Goal: Communication & Community: Answer question/provide support

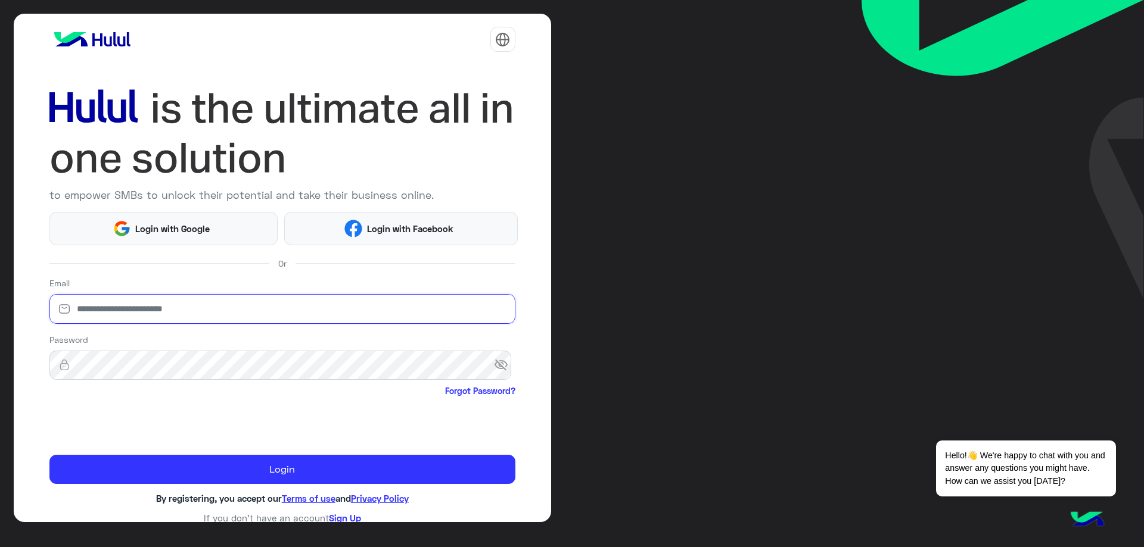
click at [184, 305] on input "email" at bounding box center [282, 309] width 466 height 30
type input "**********"
click at [179, 313] on input "**********" at bounding box center [282, 309] width 466 height 30
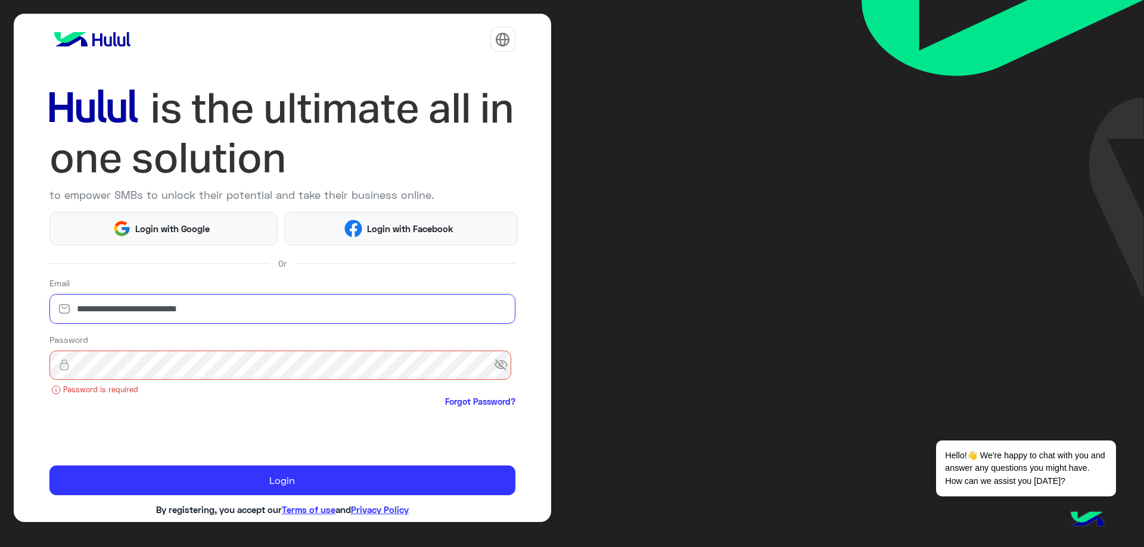
click at [179, 313] on input "**********" at bounding box center [282, 309] width 466 height 30
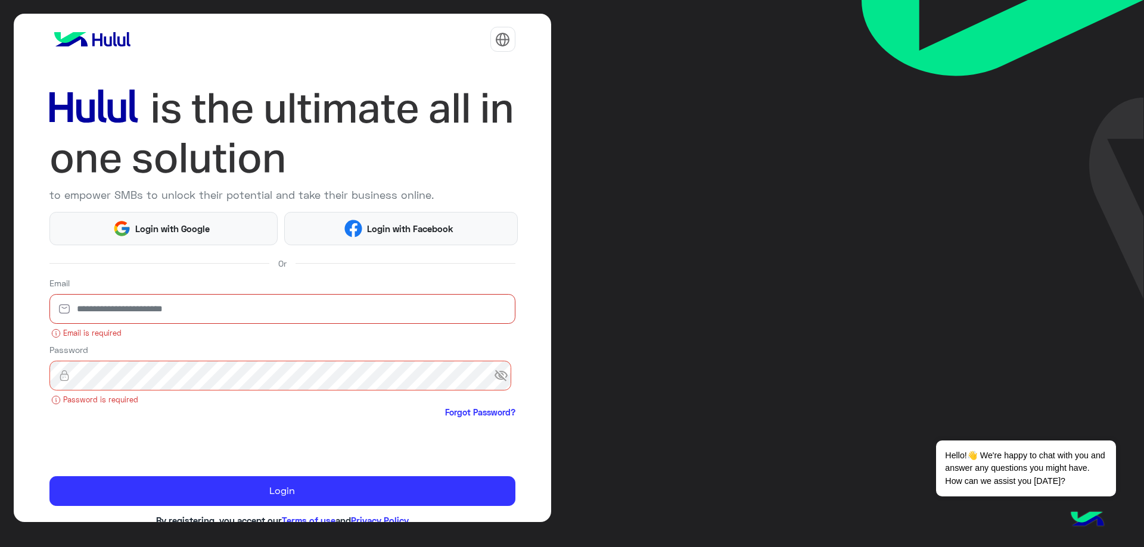
click at [179, 313] on input "email" at bounding box center [282, 309] width 466 height 30
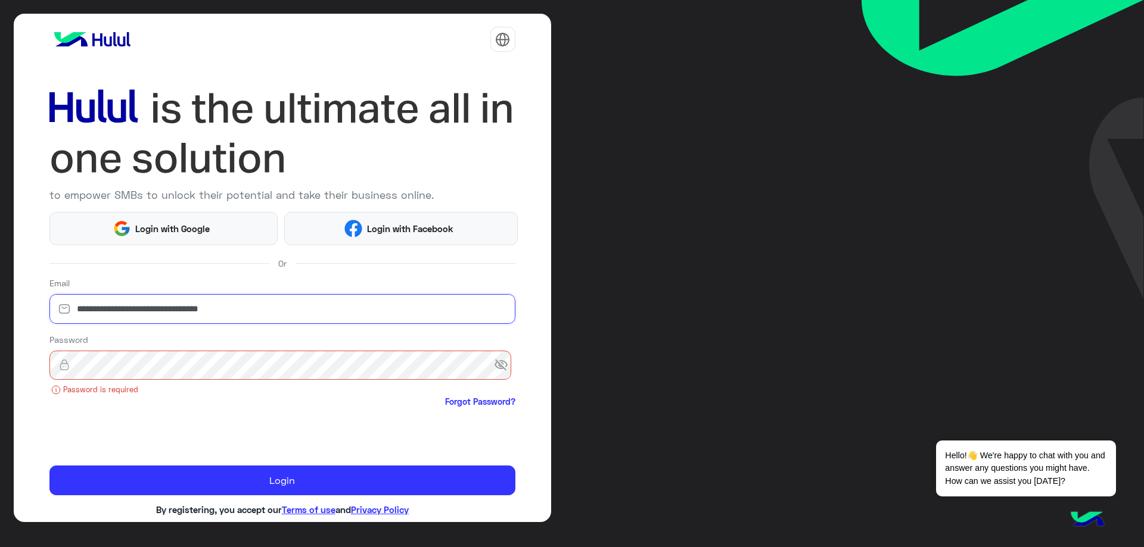
type input "**********"
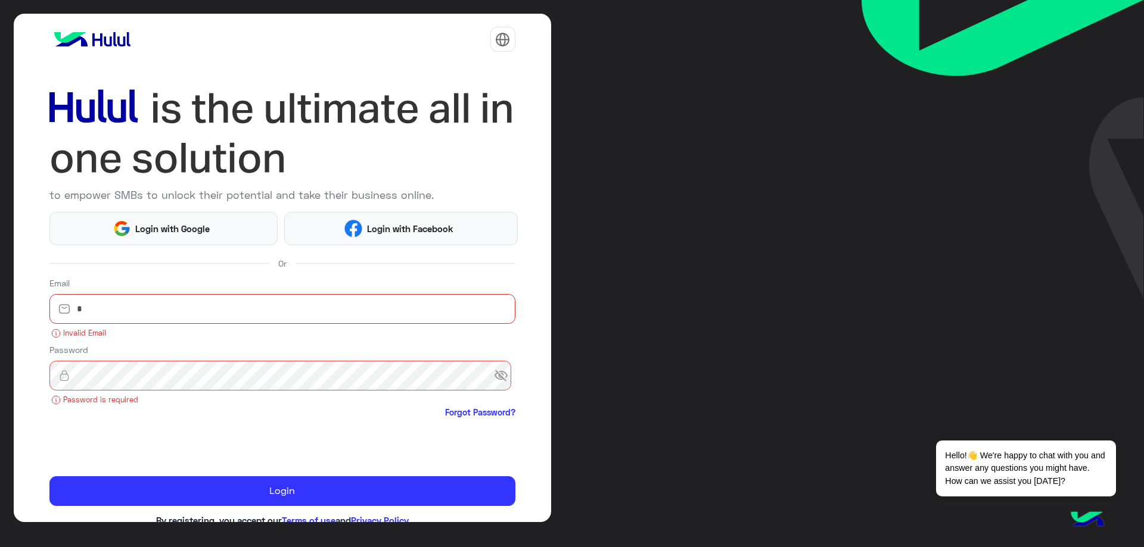
type input "**********"
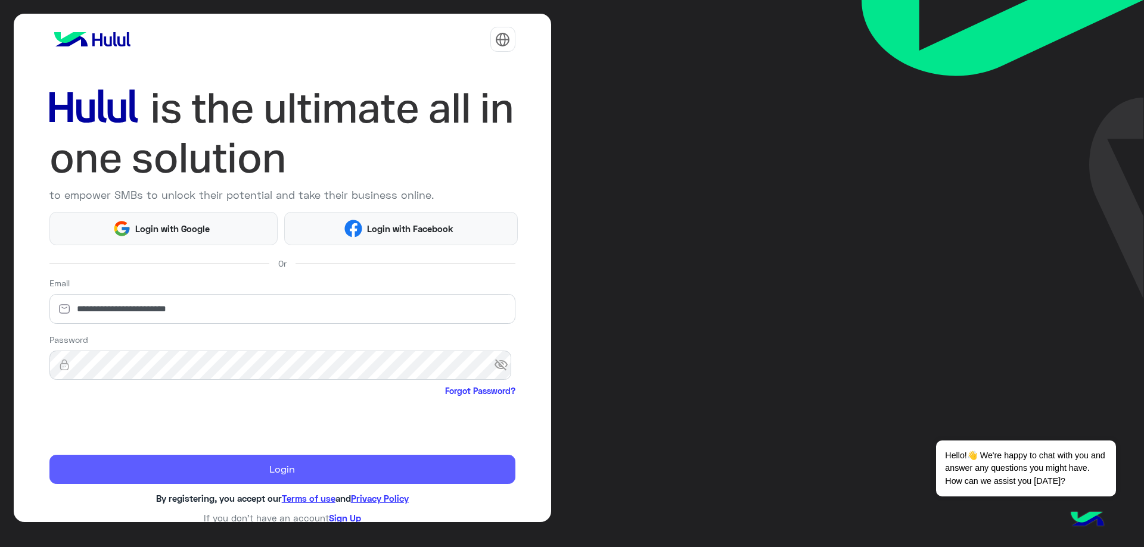
click at [259, 468] on button "Login" at bounding box center [282, 470] width 466 height 30
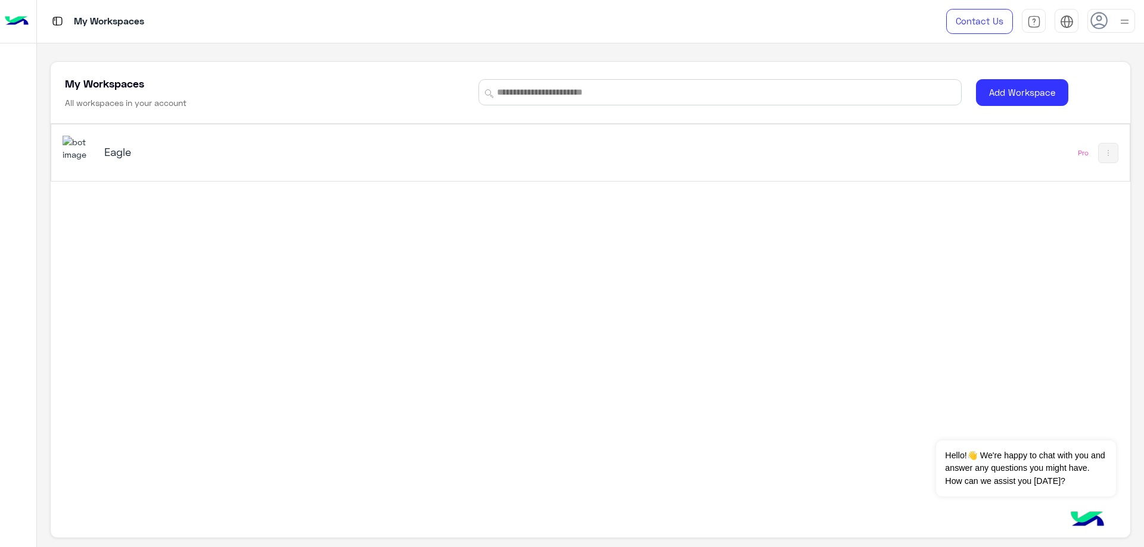
click at [192, 164] on div "Eagle" at bounding box center [379, 153] width 633 height 35
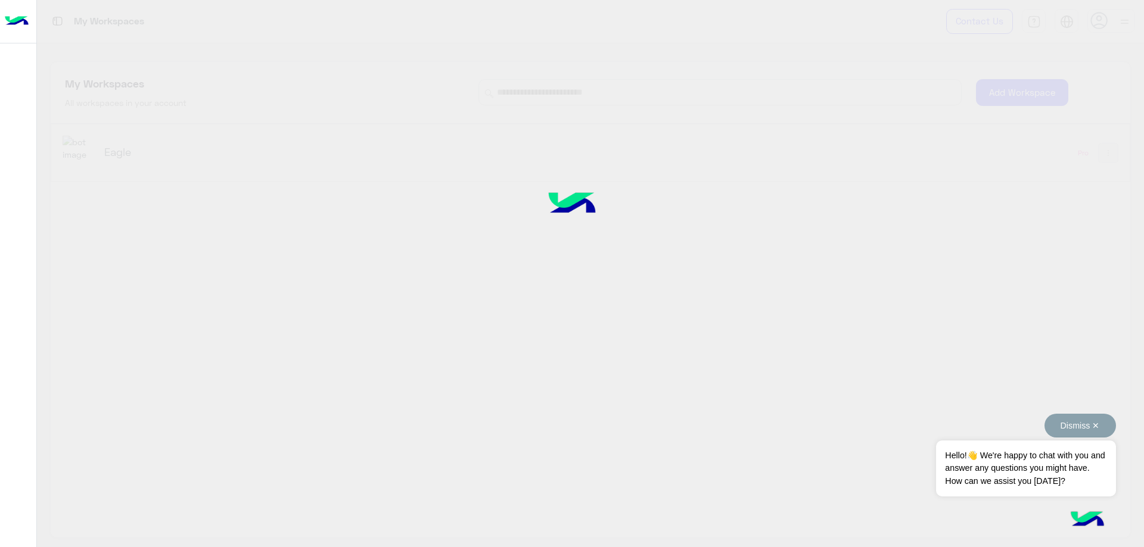
click at [1092, 421] on button "Dismiss ✕" at bounding box center [1079, 426] width 71 height 24
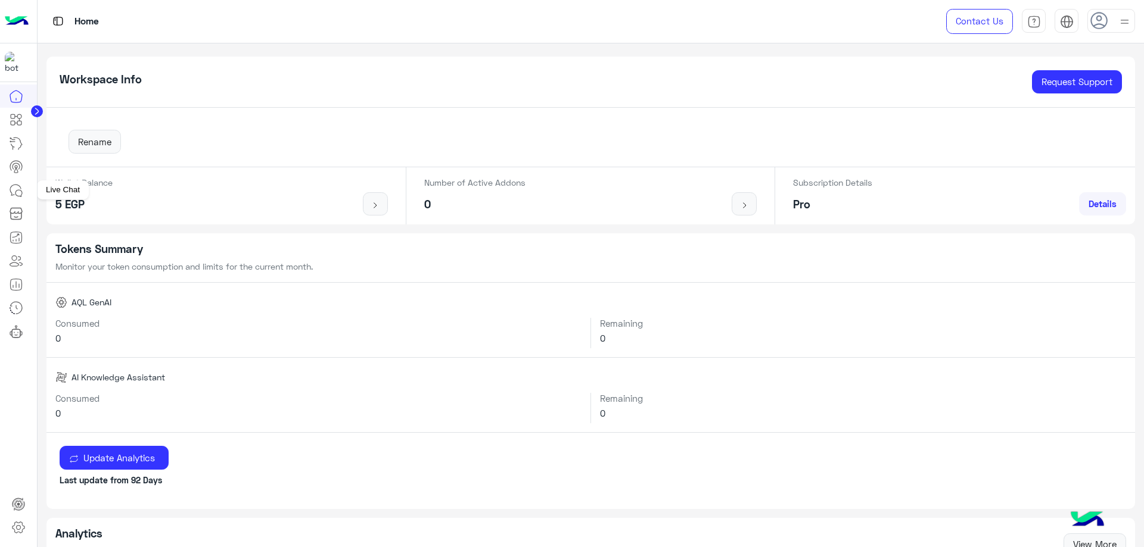
click at [14, 187] on icon at bounding box center [16, 190] width 14 height 14
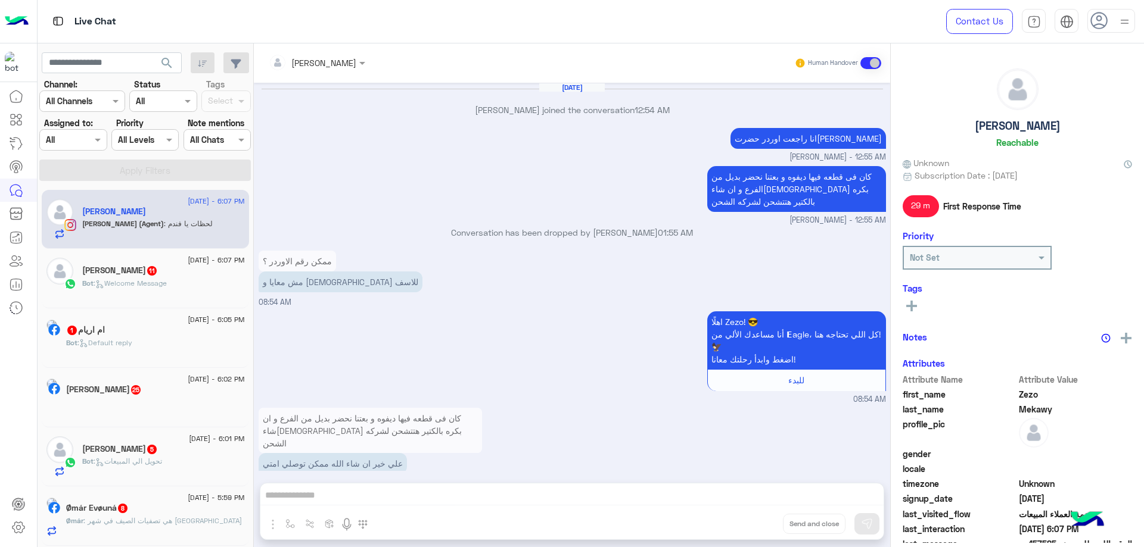
scroll to position [677, 0]
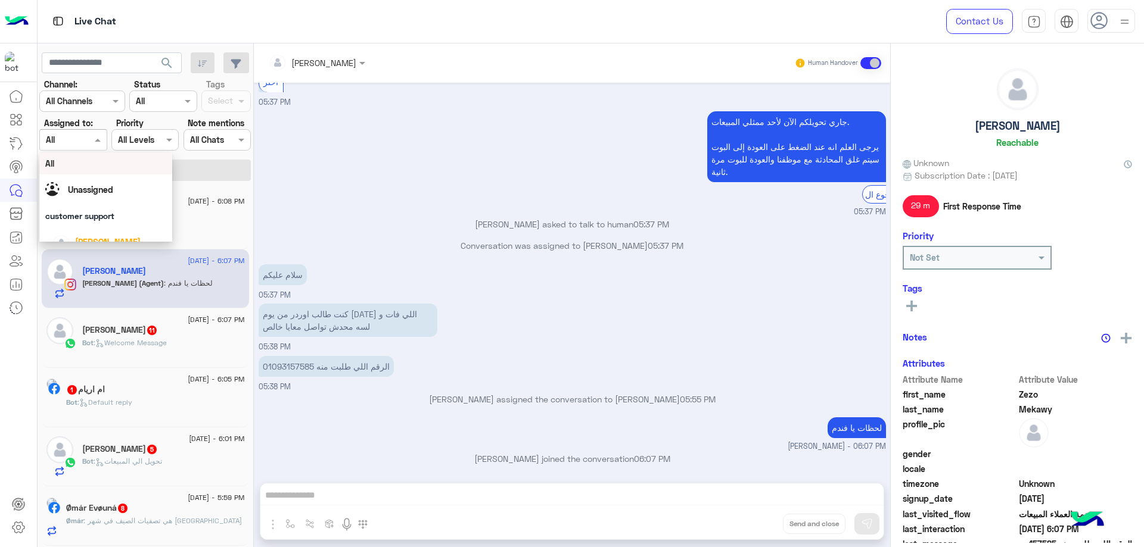
click at [83, 138] on div at bounding box center [73, 140] width 66 height 14
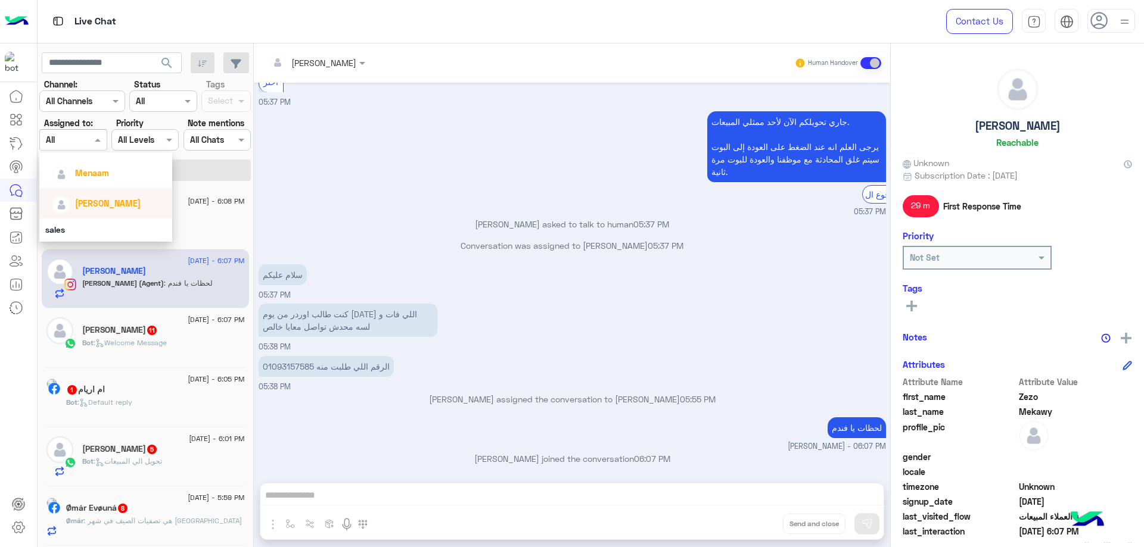
scroll to position [159, 0]
click at [23, 527] on icon at bounding box center [18, 528] width 14 height 14
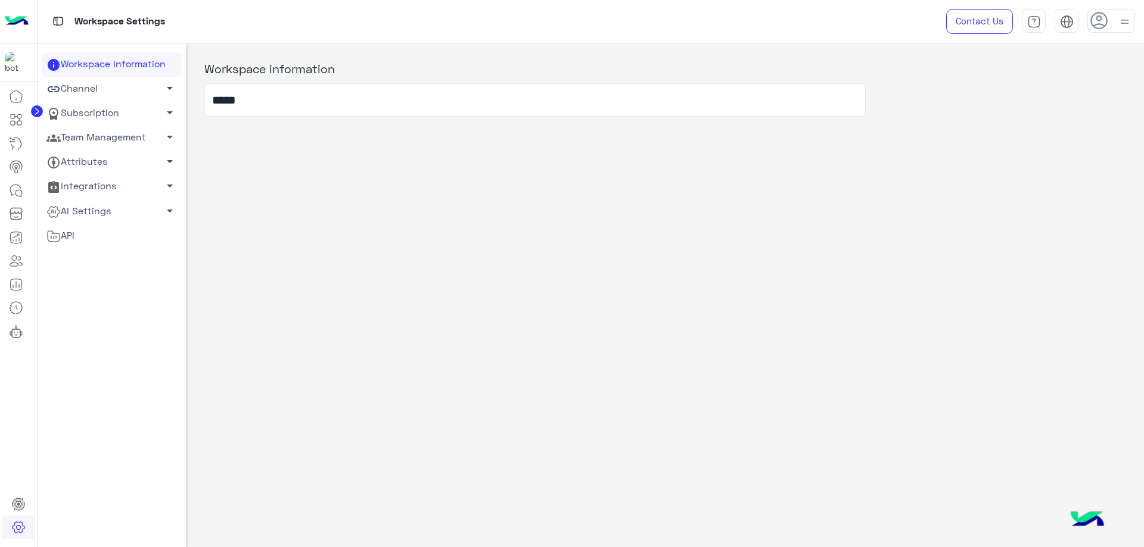
click at [118, 135] on link "Team Management arrow_drop_down" at bounding box center [111, 138] width 139 height 24
click at [100, 161] on link "Team Members" at bounding box center [111, 160] width 139 height 21
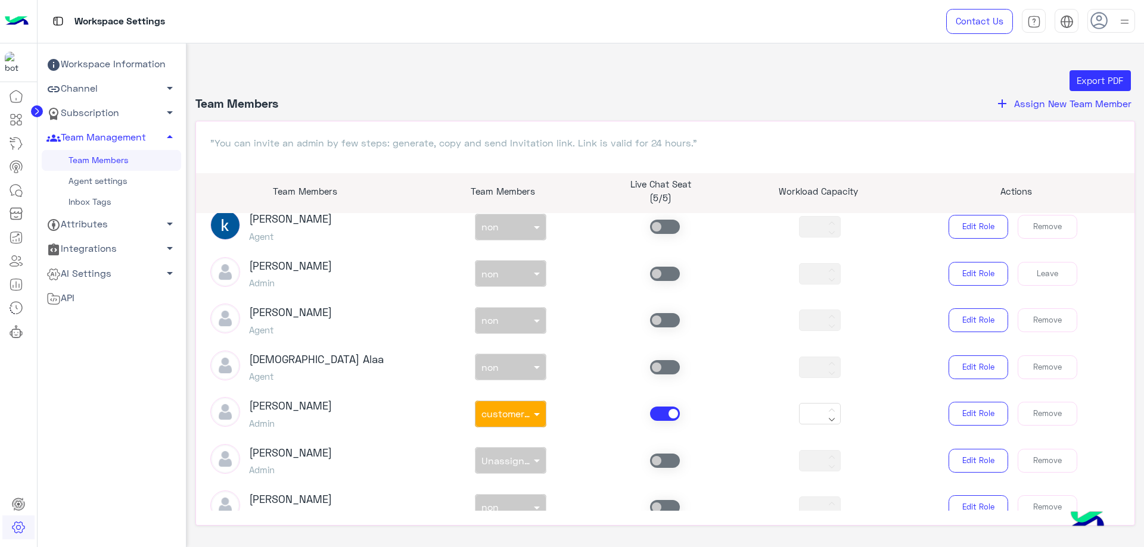
scroll to position [417, 0]
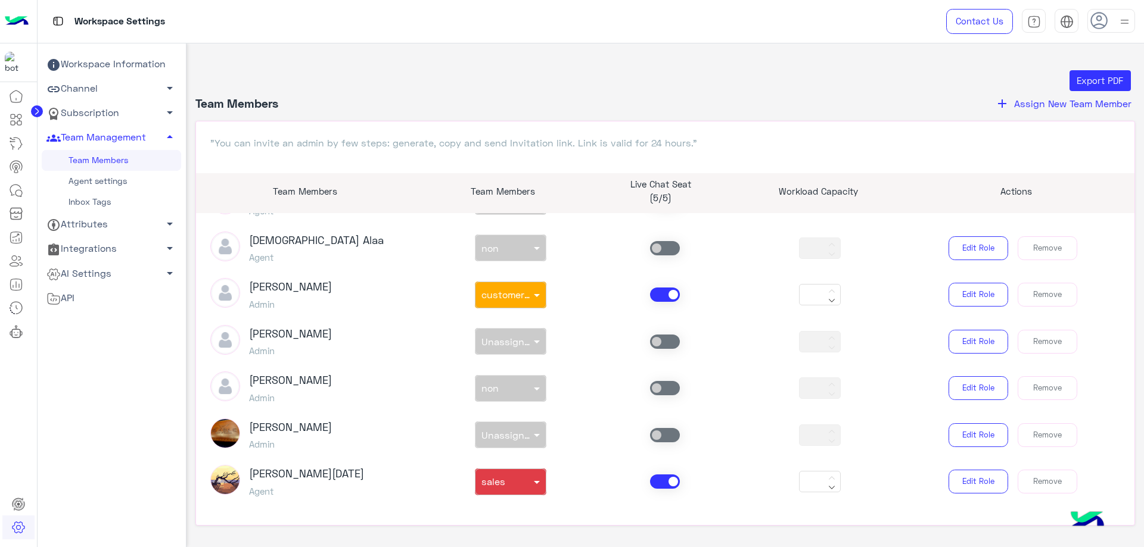
click at [665, 298] on span at bounding box center [665, 295] width 30 height 14
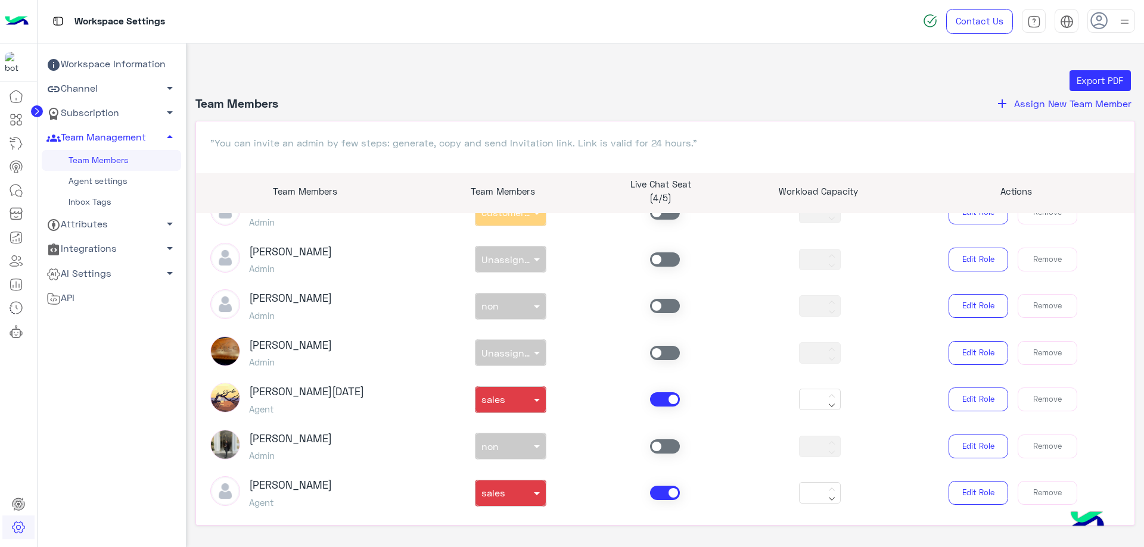
scroll to position [536, 0]
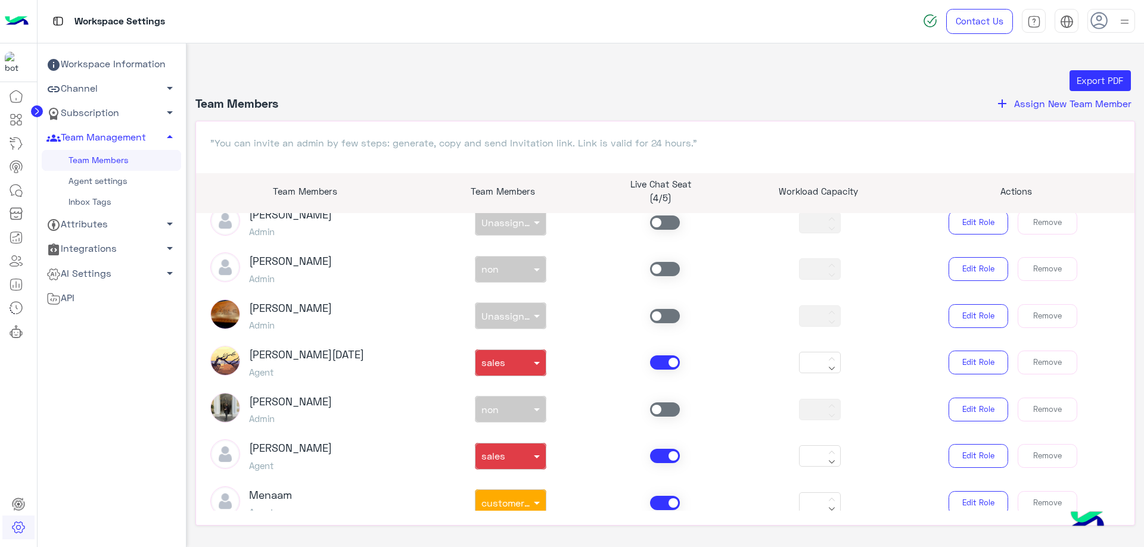
click at [658, 362] on span at bounding box center [665, 363] width 30 height 14
click at [656, 456] on span at bounding box center [665, 456] width 30 height 14
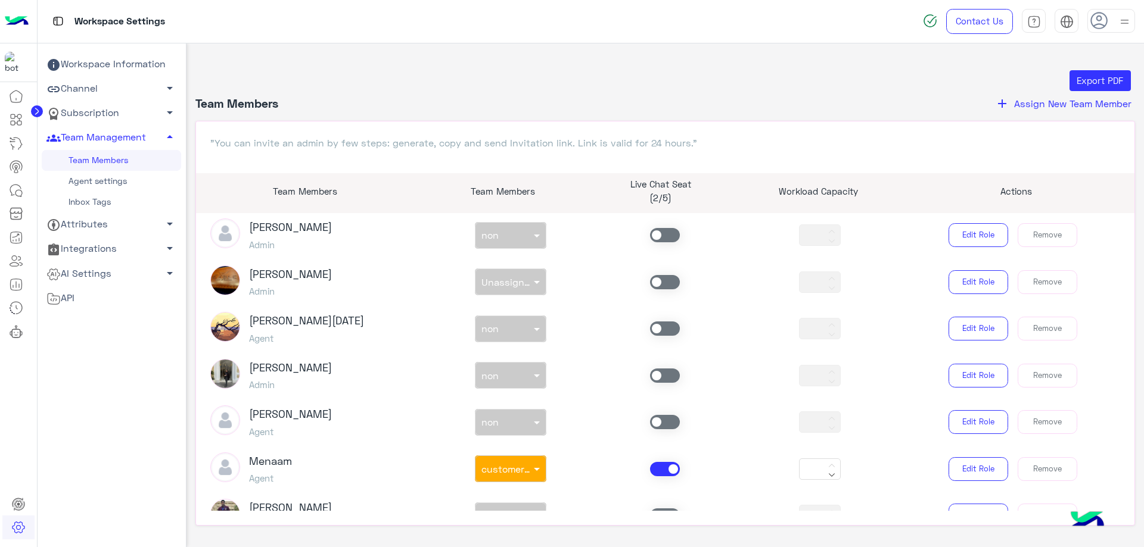
scroll to position [655, 0]
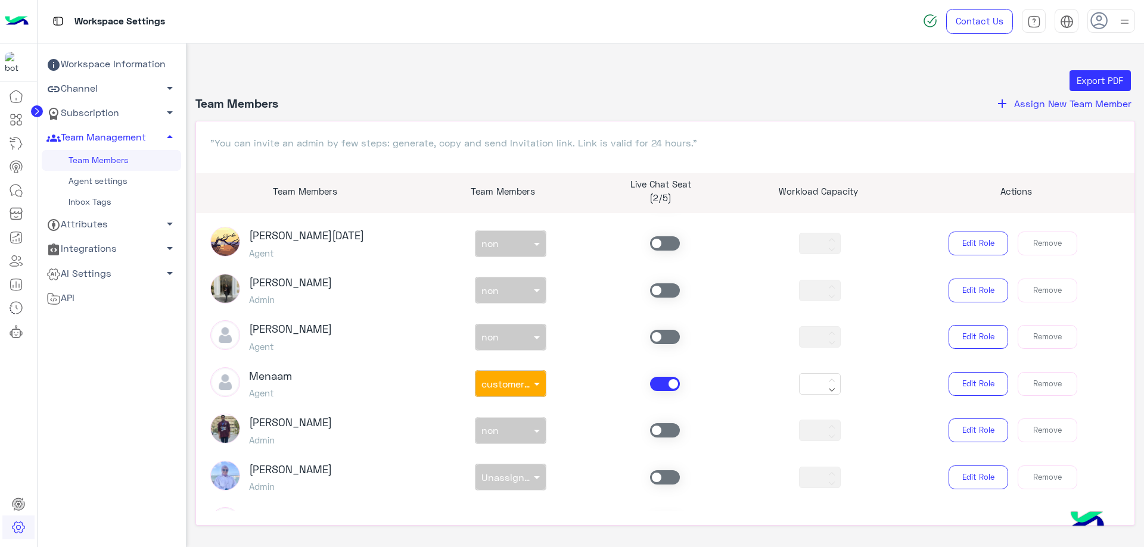
click at [664, 385] on span at bounding box center [665, 384] width 30 height 14
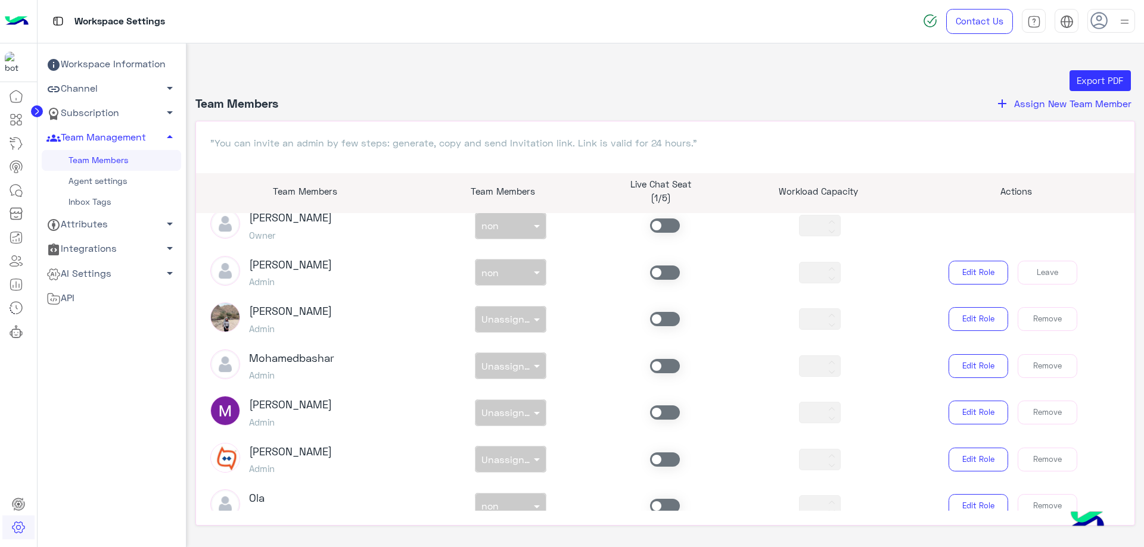
scroll to position [0, 0]
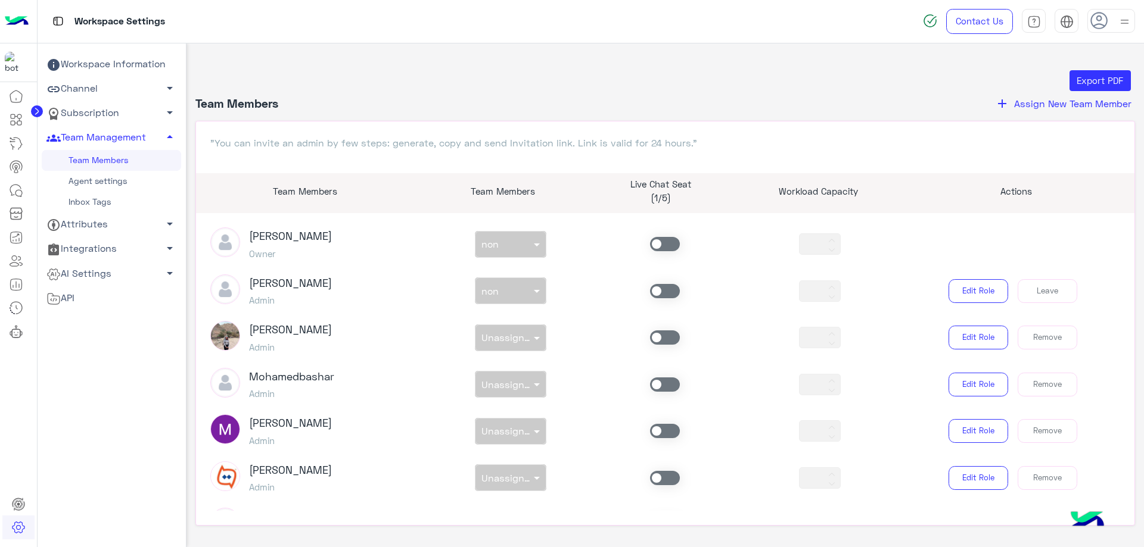
click at [659, 292] on span at bounding box center [665, 291] width 30 height 14
click at [498, 288] on input "text" at bounding box center [496, 288] width 31 height 13
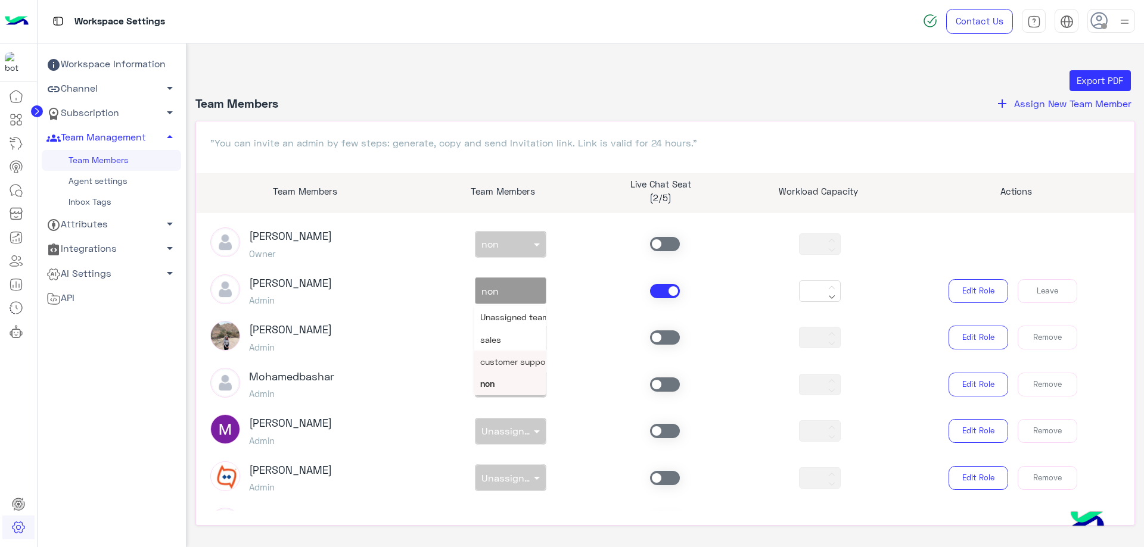
click at [527, 364] on span "customer support" at bounding box center [515, 362] width 71 height 10
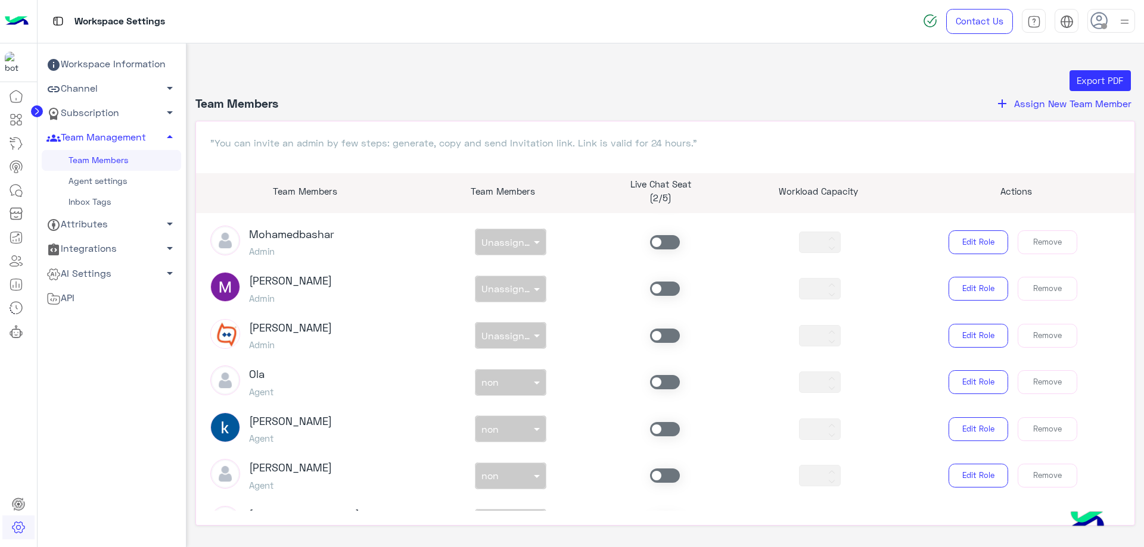
scroll to position [179, 0]
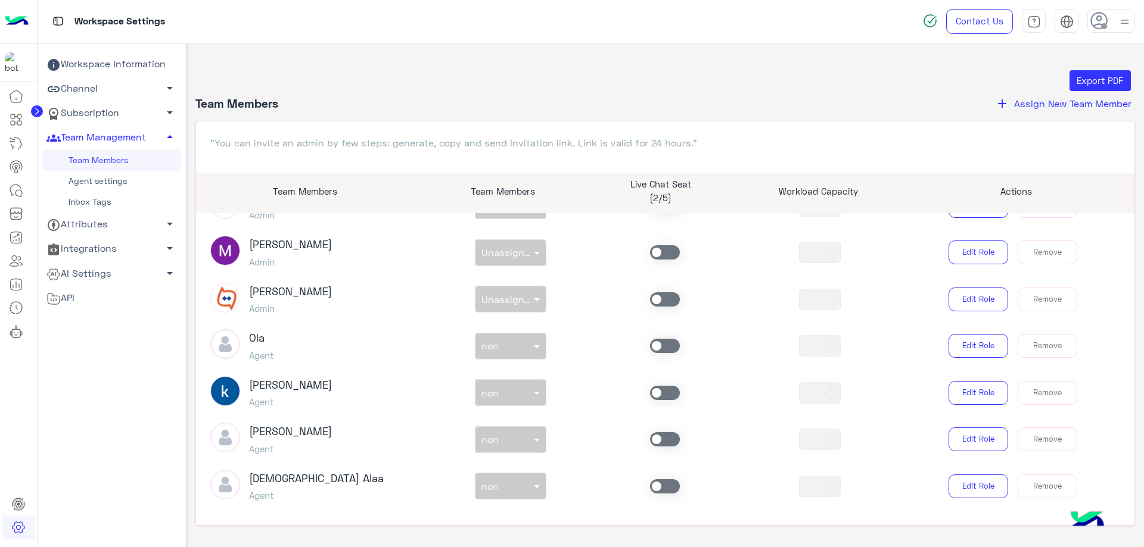
click at [666, 399] on span at bounding box center [665, 393] width 30 height 14
click at [662, 397] on span at bounding box center [665, 393] width 30 height 14
click at [490, 392] on input "text" at bounding box center [496, 390] width 31 height 13
click at [502, 449] on div "sales" at bounding box center [509, 442] width 71 height 22
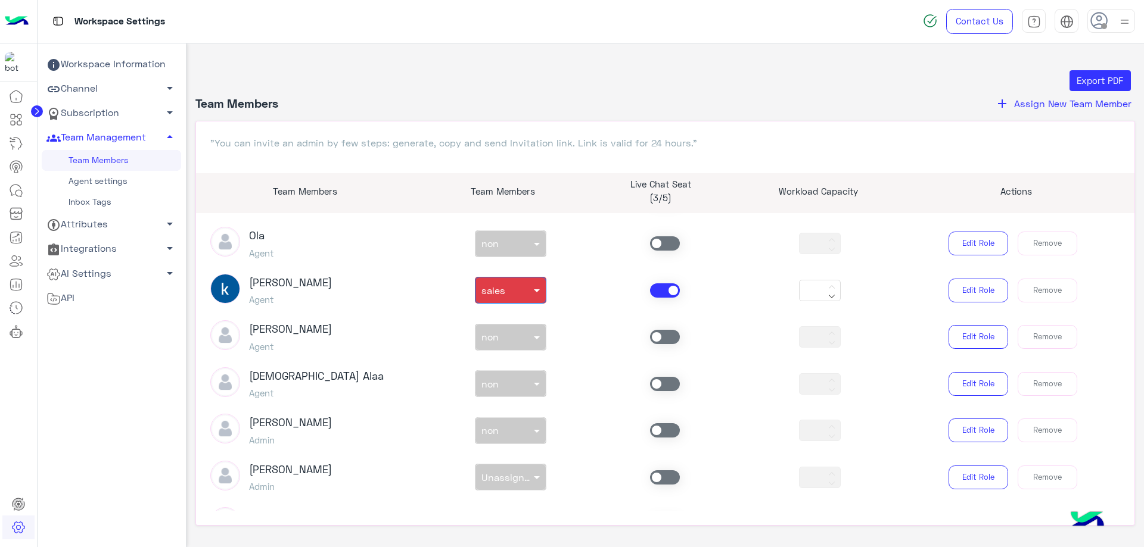
scroll to position [298, 0]
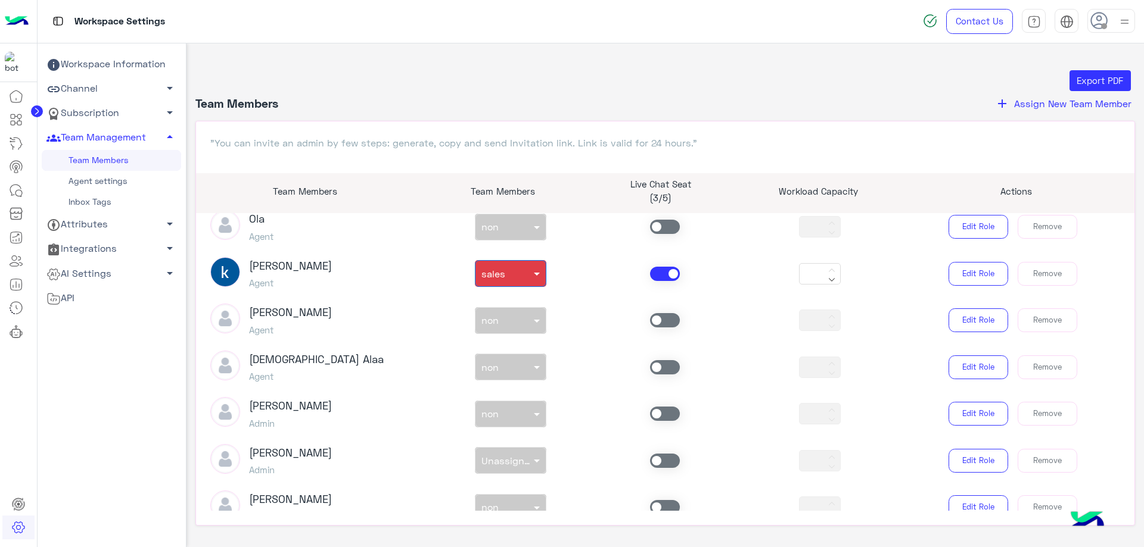
drag, startPoint x: 671, startPoint y: 320, endPoint x: 665, endPoint y: 322, distance: 6.8
click at [670, 321] on span at bounding box center [665, 320] width 30 height 14
click at [506, 332] on div "non × non" at bounding box center [510, 320] width 71 height 27
click at [517, 368] on div "sales" at bounding box center [509, 369] width 71 height 22
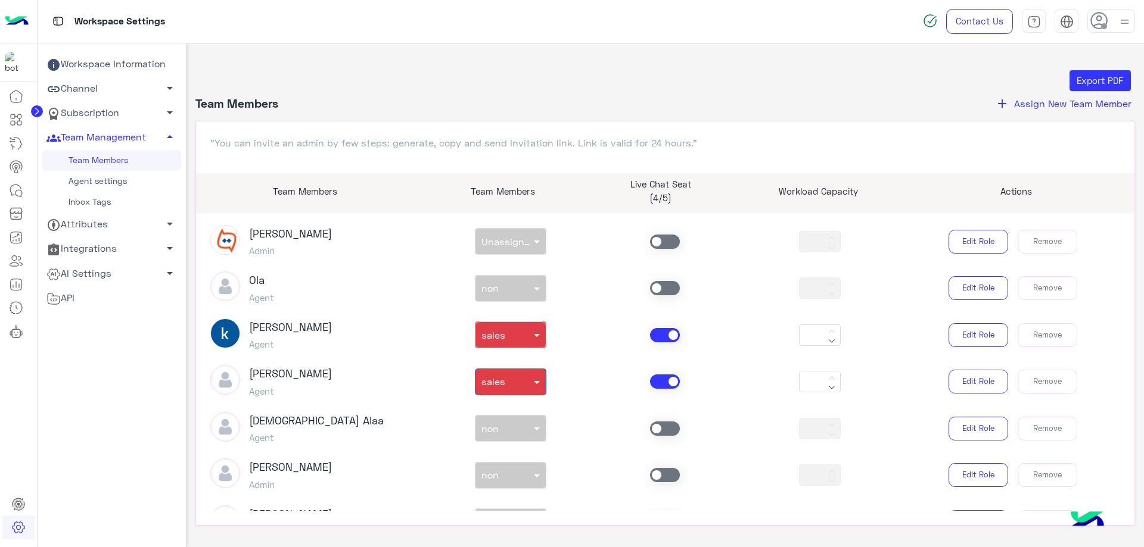
scroll to position [238, 0]
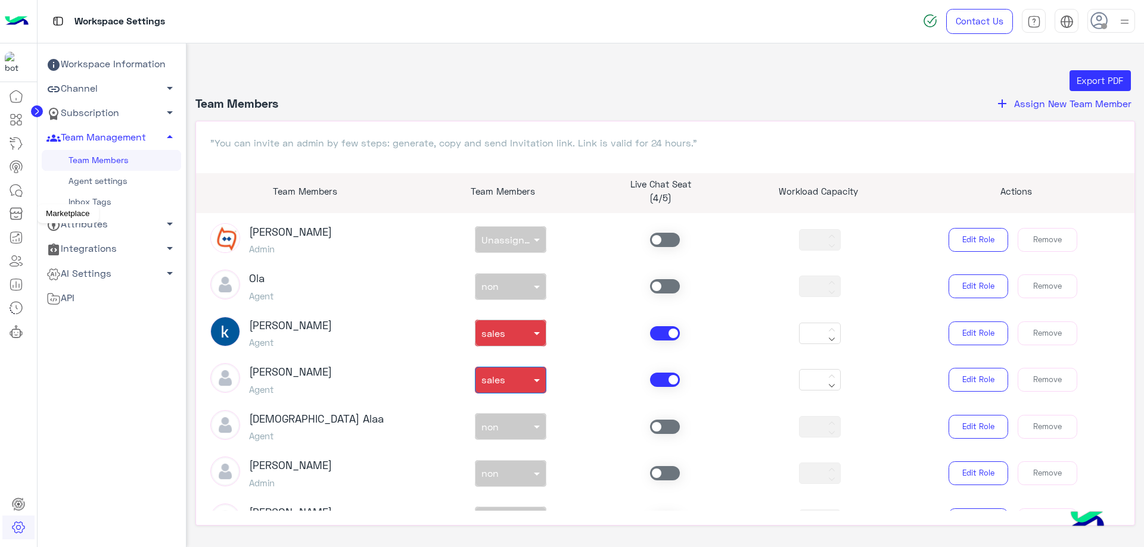
click at [17, 195] on icon at bounding box center [16, 190] width 14 height 14
click at [16, 195] on icon at bounding box center [18, 193] width 7 height 7
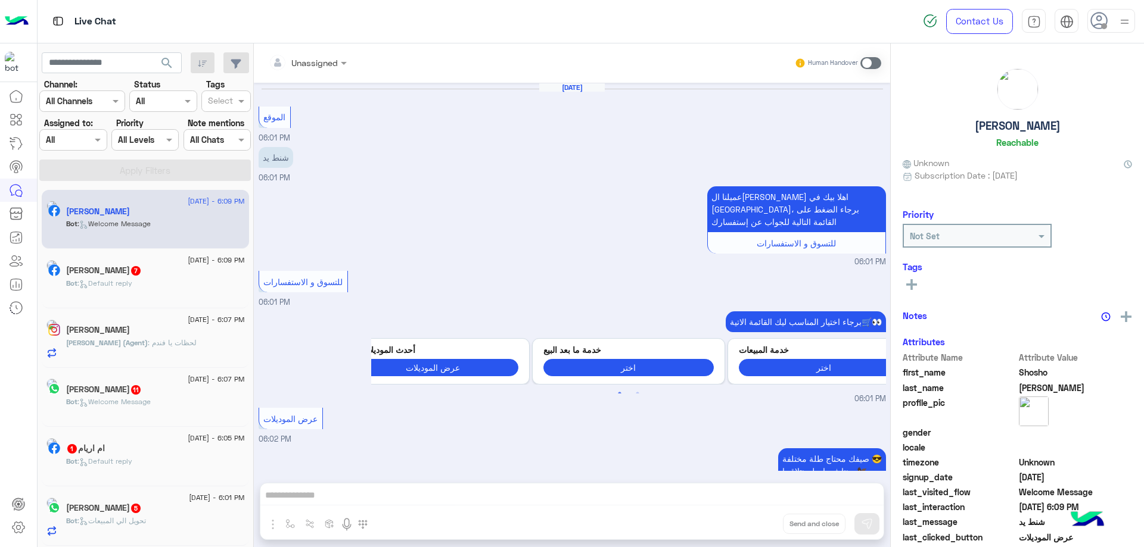
scroll to position [1103, 0]
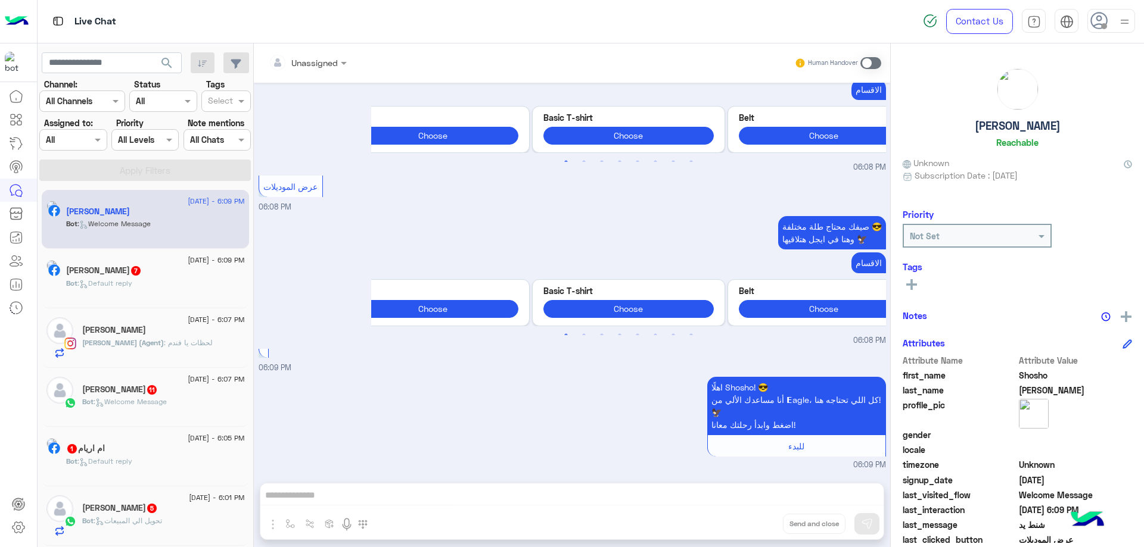
click at [74, 145] on div at bounding box center [73, 140] width 66 height 14
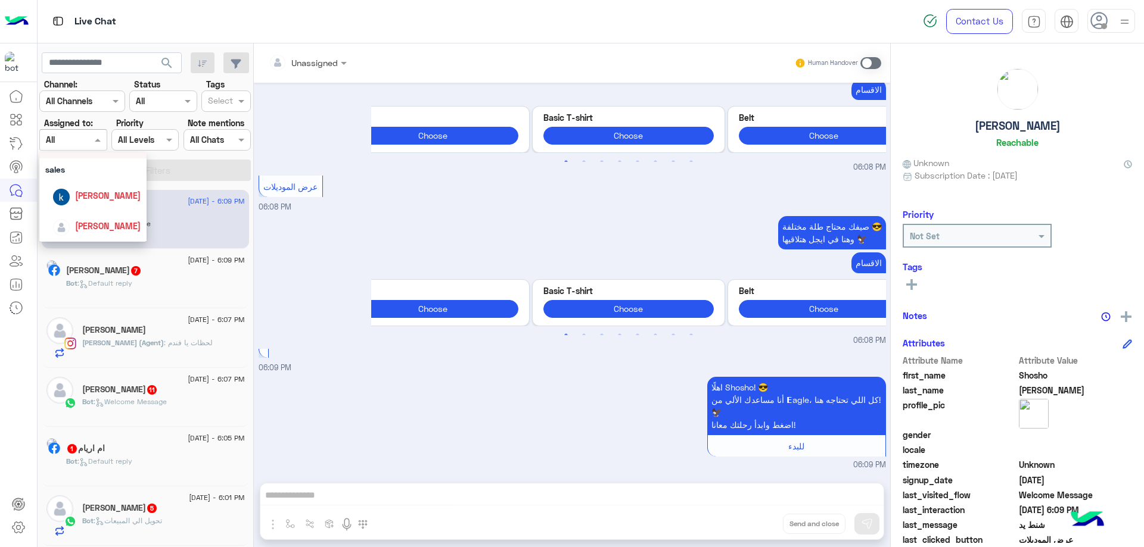
scroll to position [129, 0]
drag, startPoint x: 116, startPoint y: 203, endPoint x: 137, endPoint y: 192, distance: 23.7
click at [116, 203] on div "[PERSON_NAME]" at bounding box center [96, 196] width 88 height 21
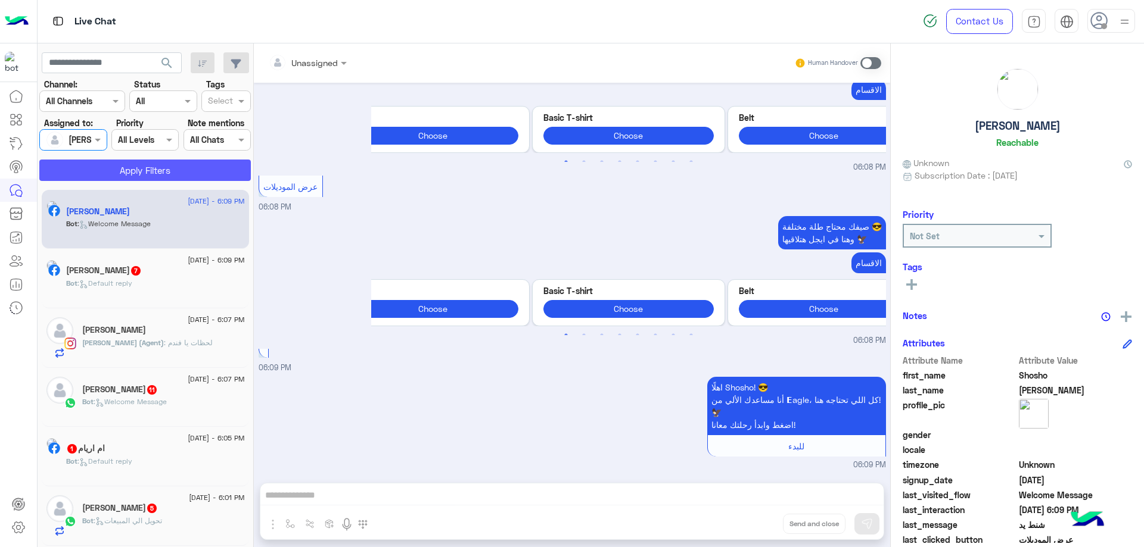
click at [145, 178] on button "Apply Filters" at bounding box center [144, 170] width 211 height 21
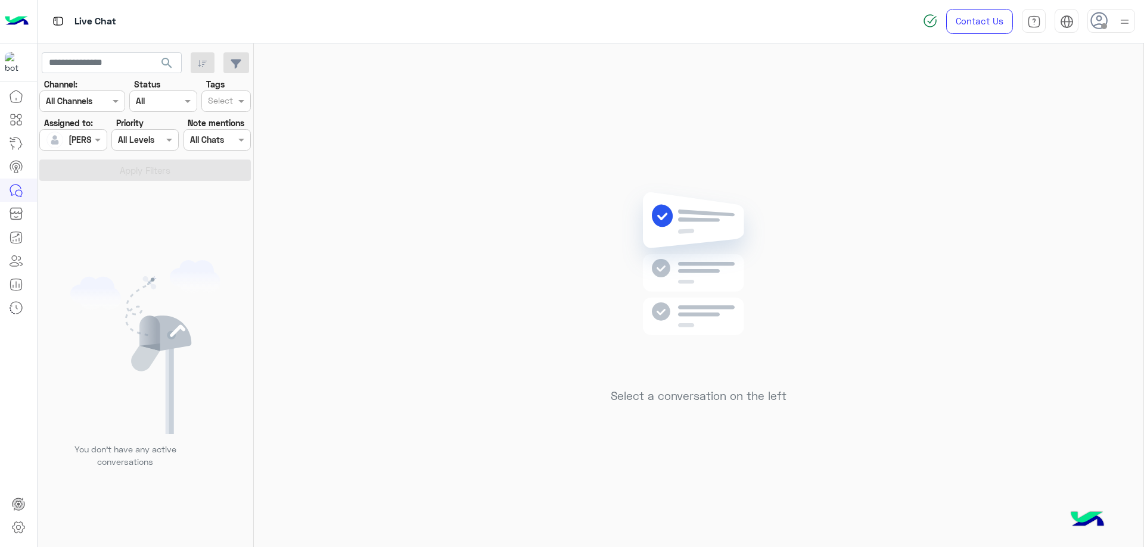
click at [1104, 17] on icon at bounding box center [1099, 21] width 18 height 18
click at [1035, 88] on label "Online" at bounding box center [1060, 90] width 130 height 21
click at [62, 139] on input "text" at bounding box center [59, 140] width 27 height 13
click at [107, 224] on span "[PERSON_NAME]" at bounding box center [108, 227] width 66 height 10
click at [179, 175] on button "Apply Filters" at bounding box center [144, 170] width 211 height 21
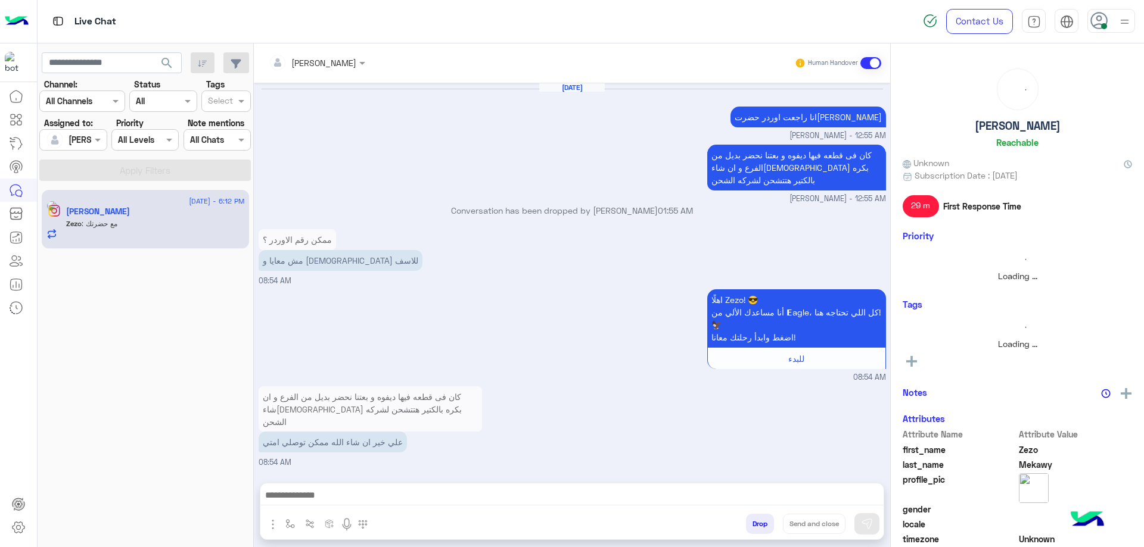
scroll to position [695, 0]
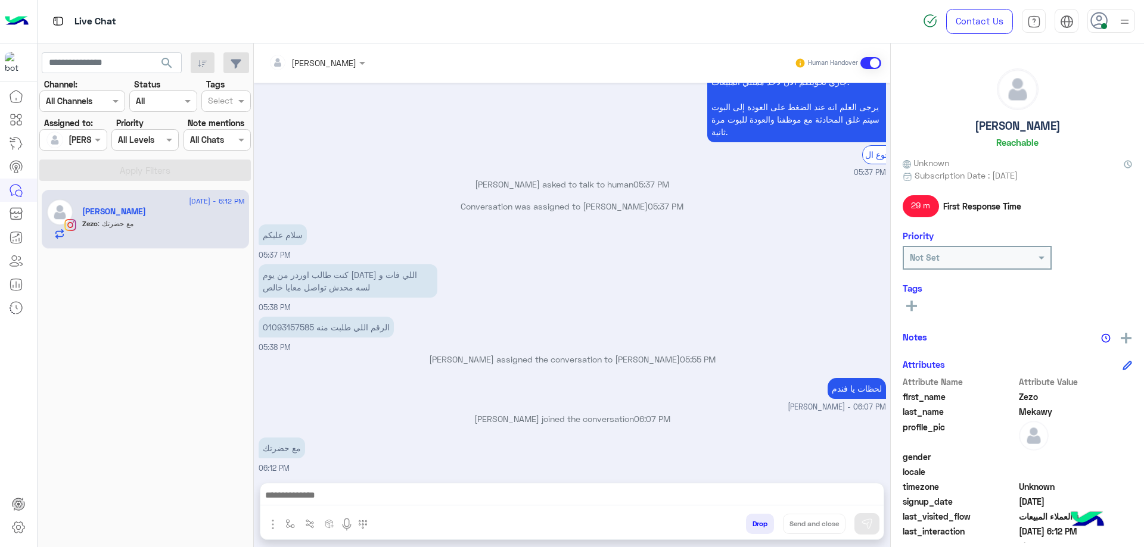
drag, startPoint x: 83, startPoint y: 136, endPoint x: 83, endPoint y: 147, distance: 10.7
click at [83, 136] on div at bounding box center [73, 140] width 66 height 14
click at [105, 203] on div "[PERSON_NAME]" at bounding box center [108, 196] width 66 height 13
click at [134, 167] on button "Apply Filters" at bounding box center [144, 170] width 211 height 21
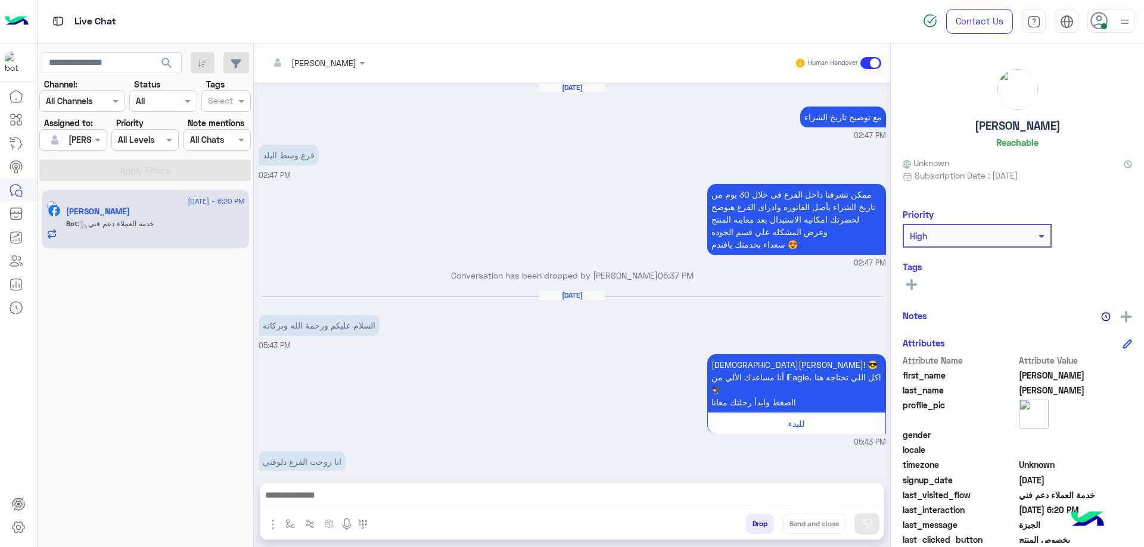
scroll to position [867, 0]
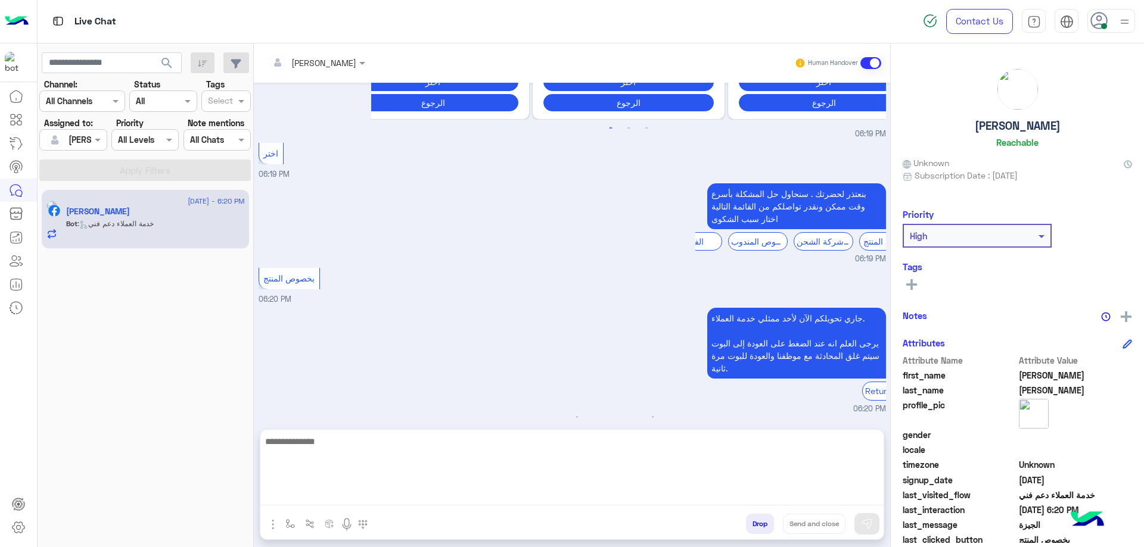
click at [344, 488] on textarea at bounding box center [571, 469] width 623 height 71
type textarea "**********"
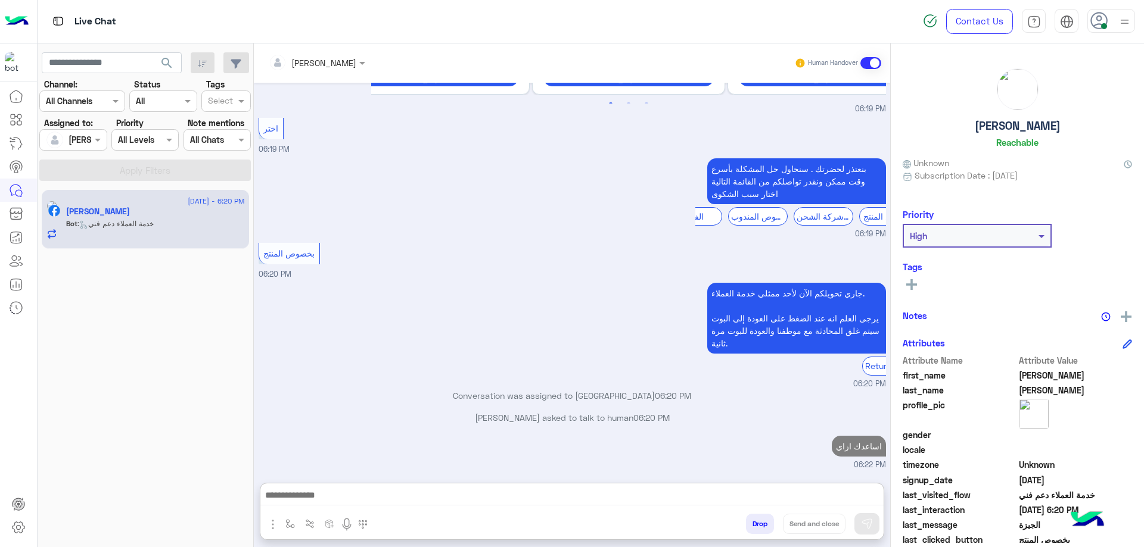
click at [358, 536] on div at bounding box center [318, 526] width 116 height 24
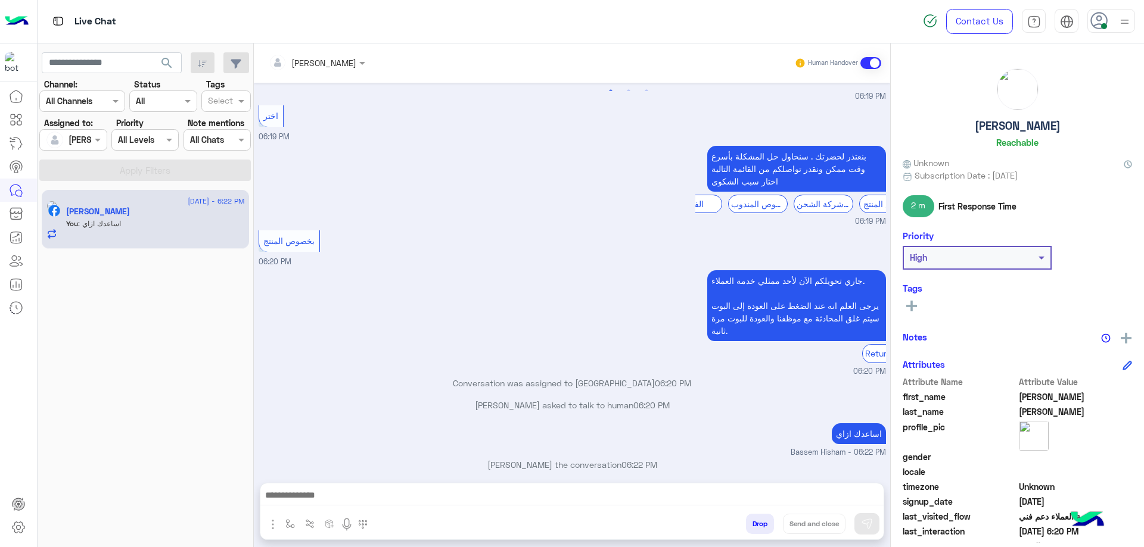
scroll to position [926, 0]
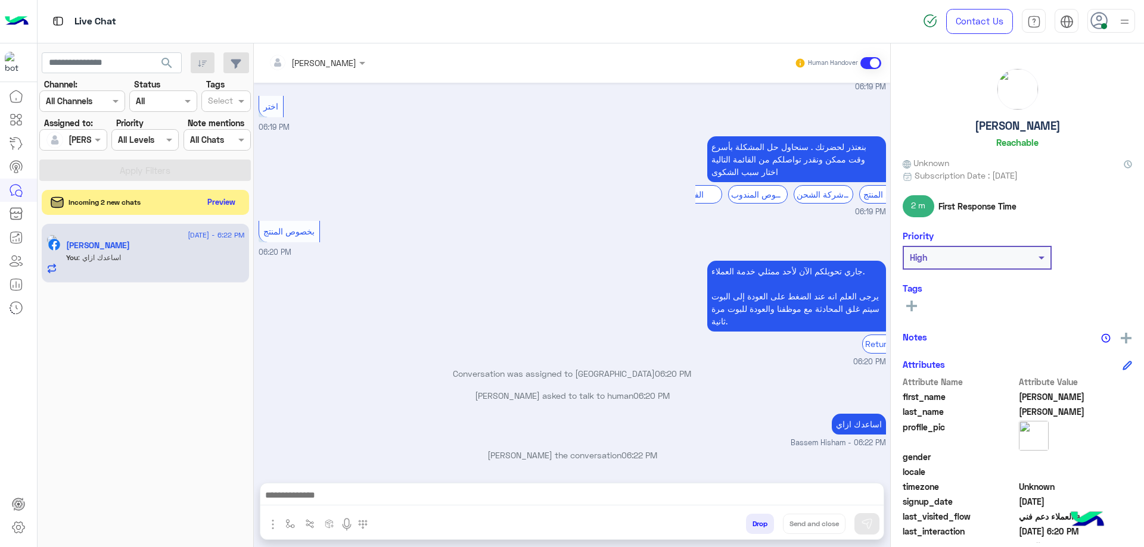
click at [226, 205] on button "Preview" at bounding box center [221, 202] width 37 height 16
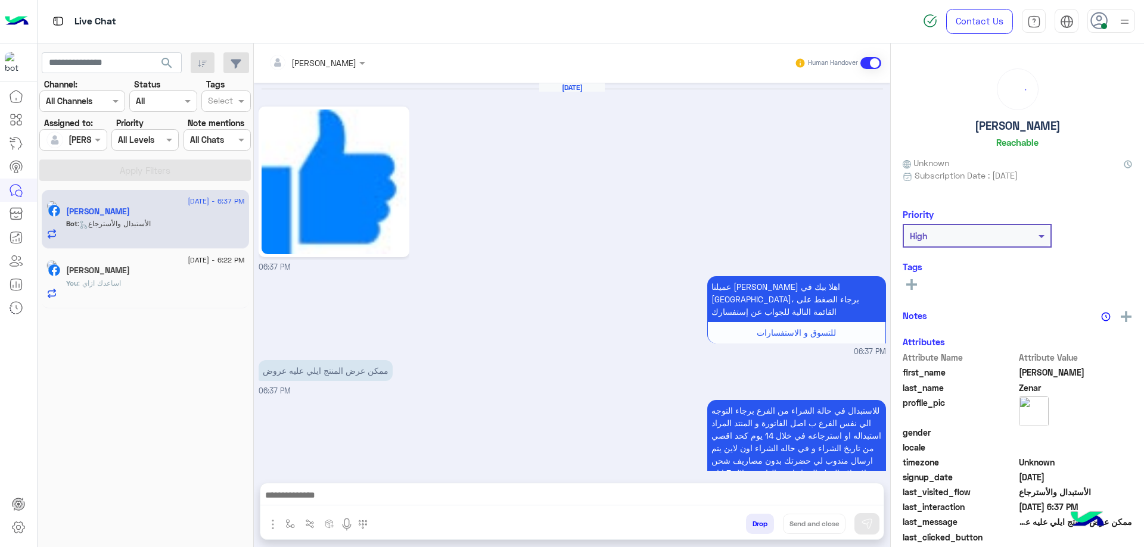
scroll to position [266, 0]
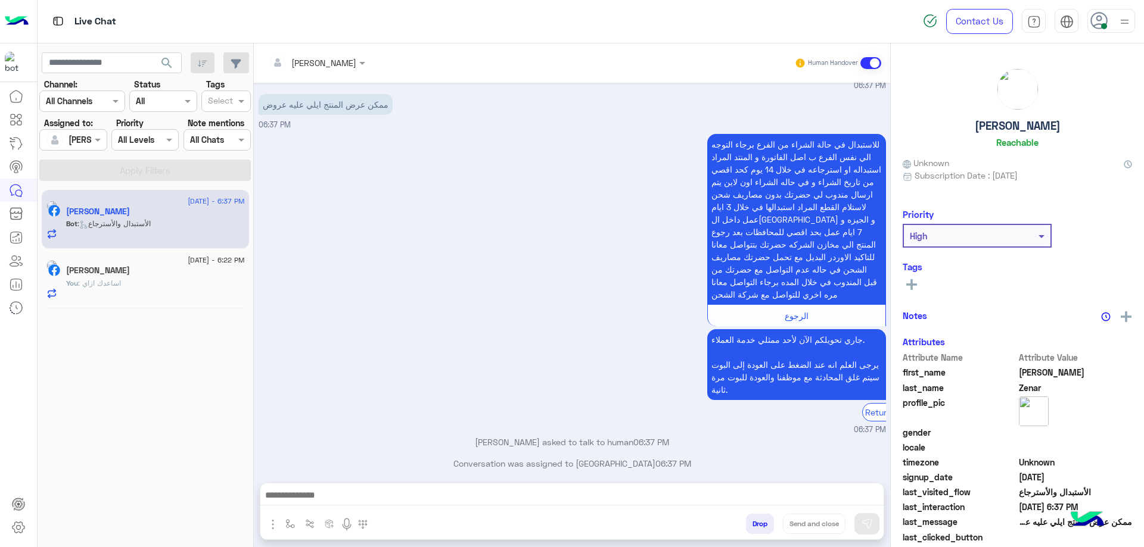
click at [175, 219] on div "Bot : الأستبدال والأسترجاع" at bounding box center [155, 229] width 179 height 21
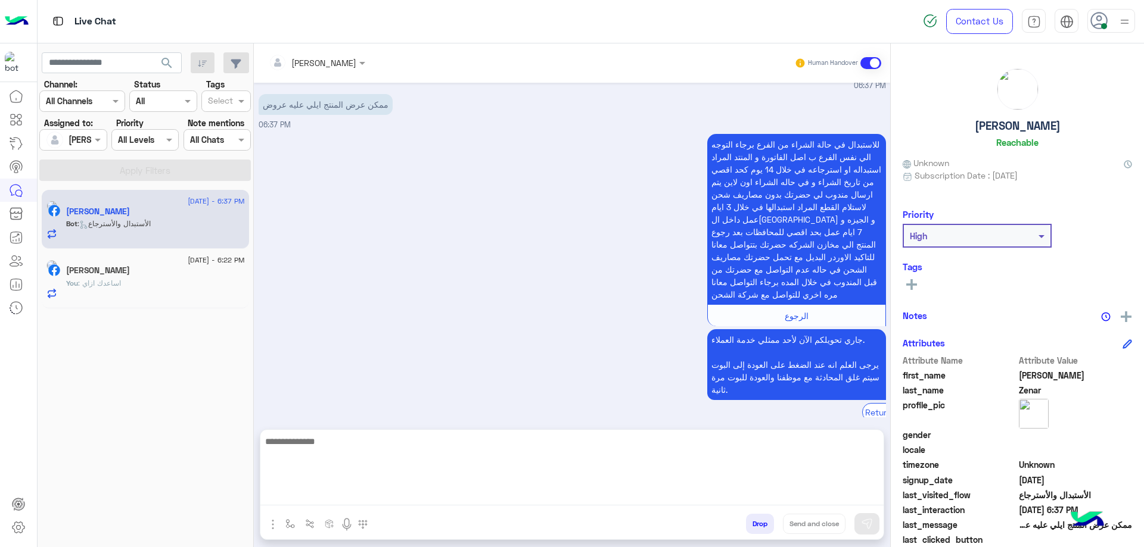
click at [309, 493] on textarea at bounding box center [571, 469] width 623 height 71
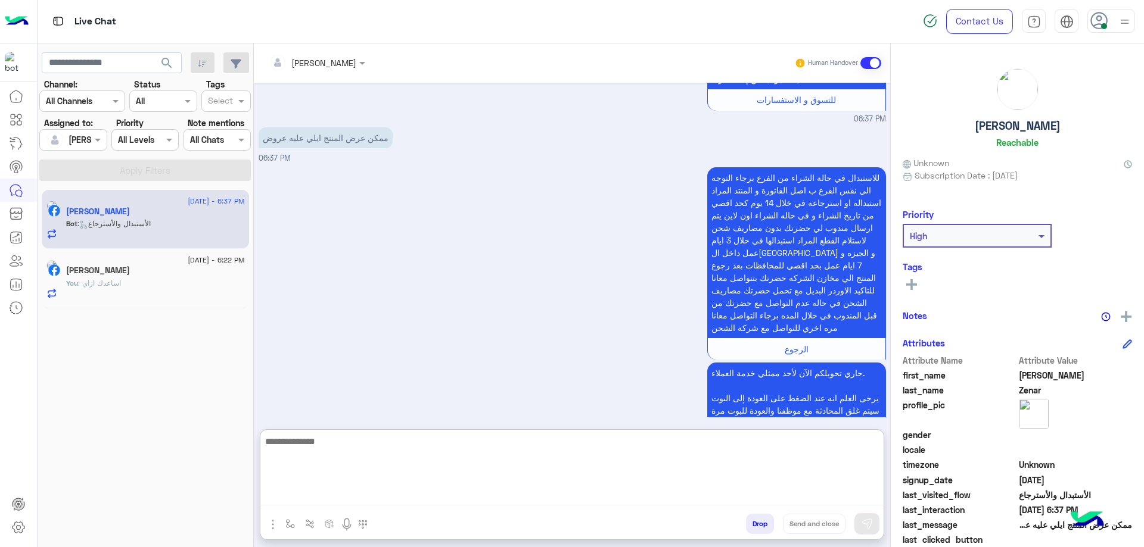
scroll to position [320, 0]
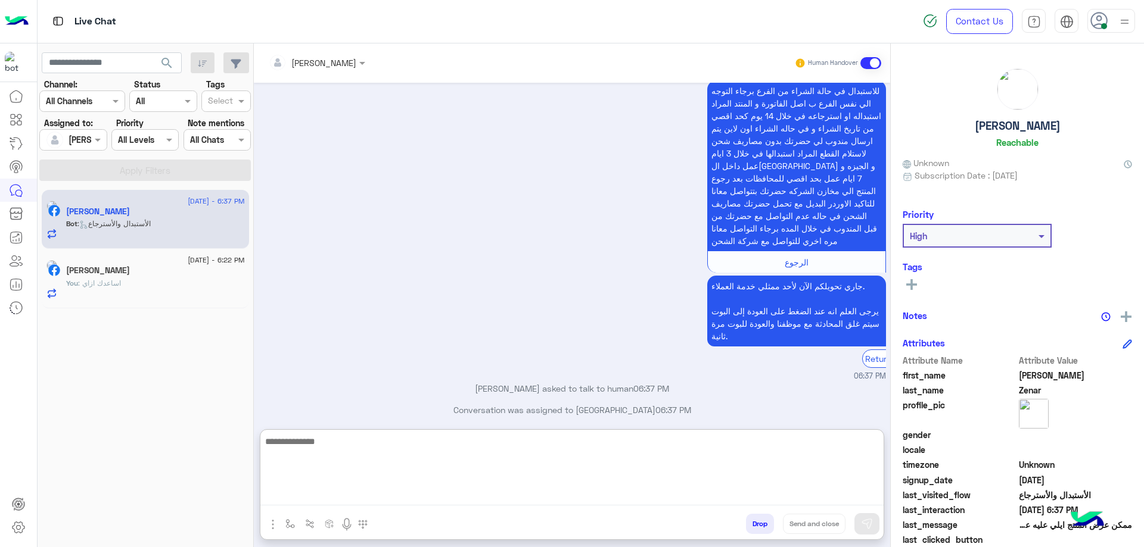
click at [349, 447] on textarea at bounding box center [571, 469] width 623 height 71
type textarea "**********"
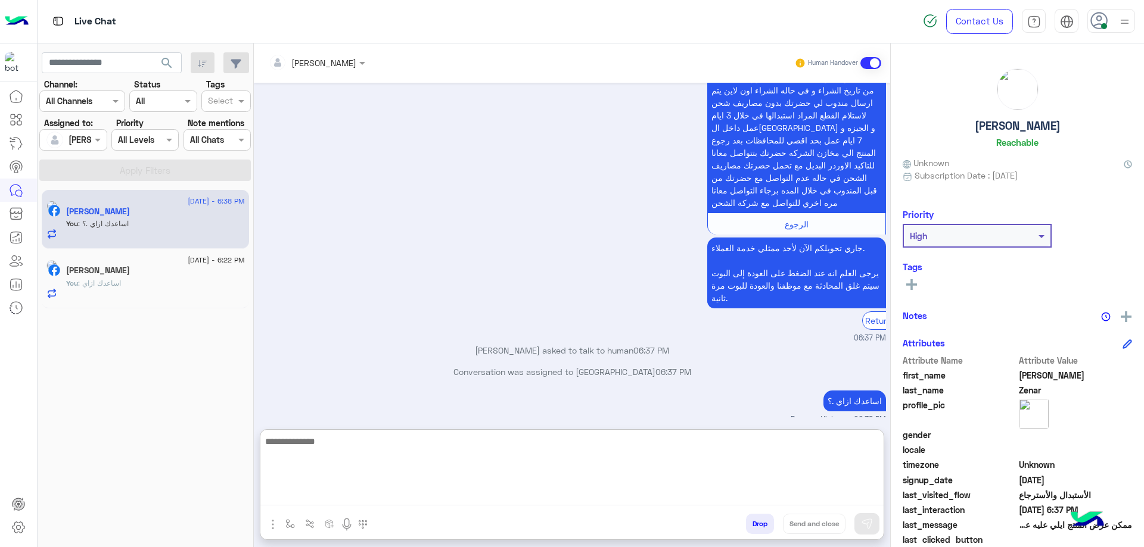
scroll to position [379, 0]
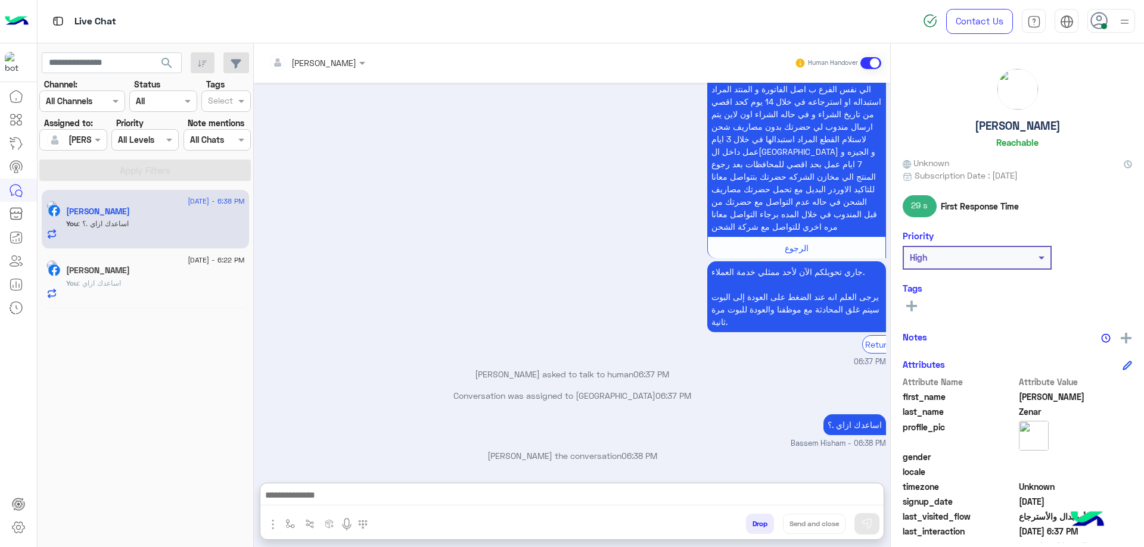
click at [753, 516] on button "Drop" at bounding box center [760, 524] width 28 height 20
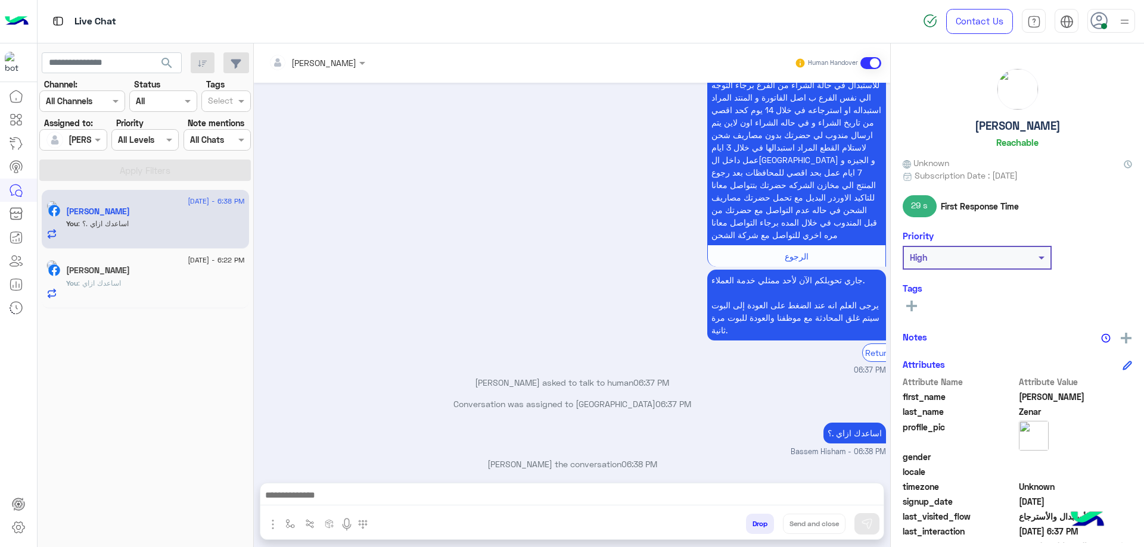
click at [753, 516] on button "Drop" at bounding box center [760, 524] width 28 height 20
click at [753, 516] on div "Bassem Hisham Human Handover [DATE] 06:37 PM عميلنا [PERSON_NAME] اهلا بيك في […" at bounding box center [572, 297] width 636 height 509
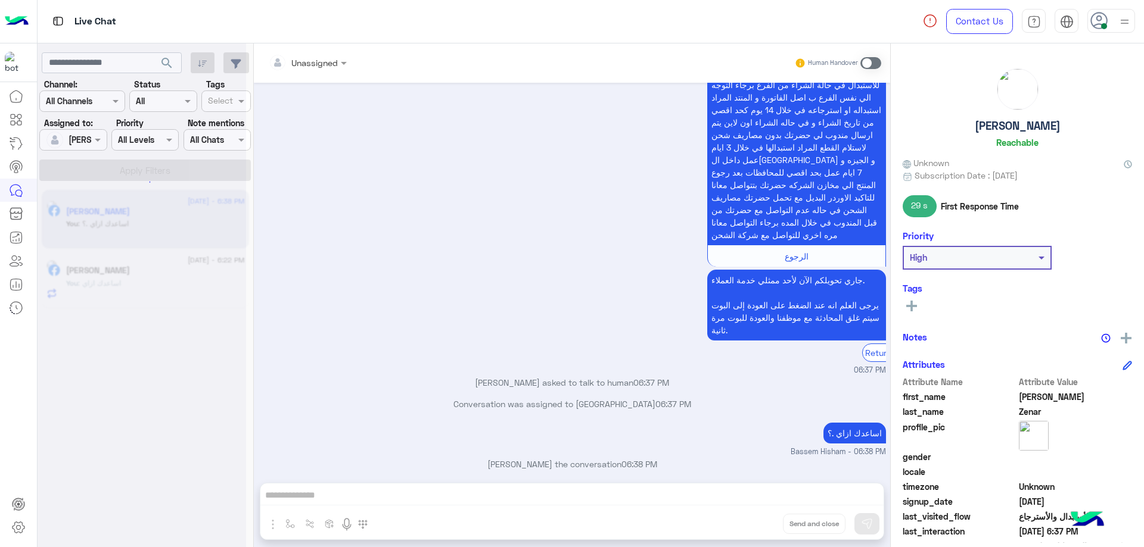
scroll to position [348, 0]
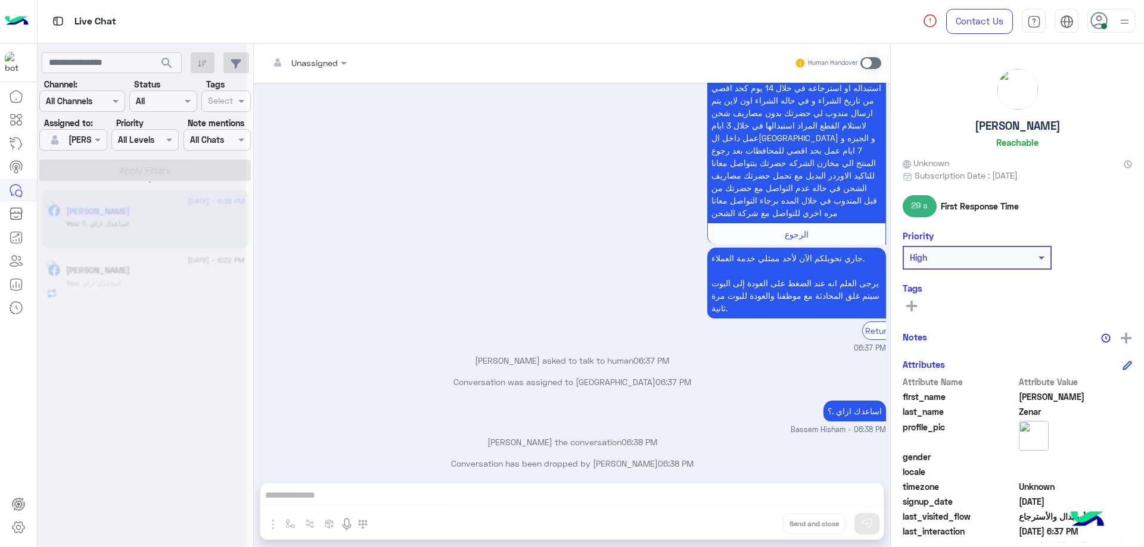
click at [755, 516] on div "Unassigned Human Handover [DATE] 06:37 PM عميلنا [PERSON_NAME] اهلا بيك في [GEO…" at bounding box center [572, 297] width 636 height 509
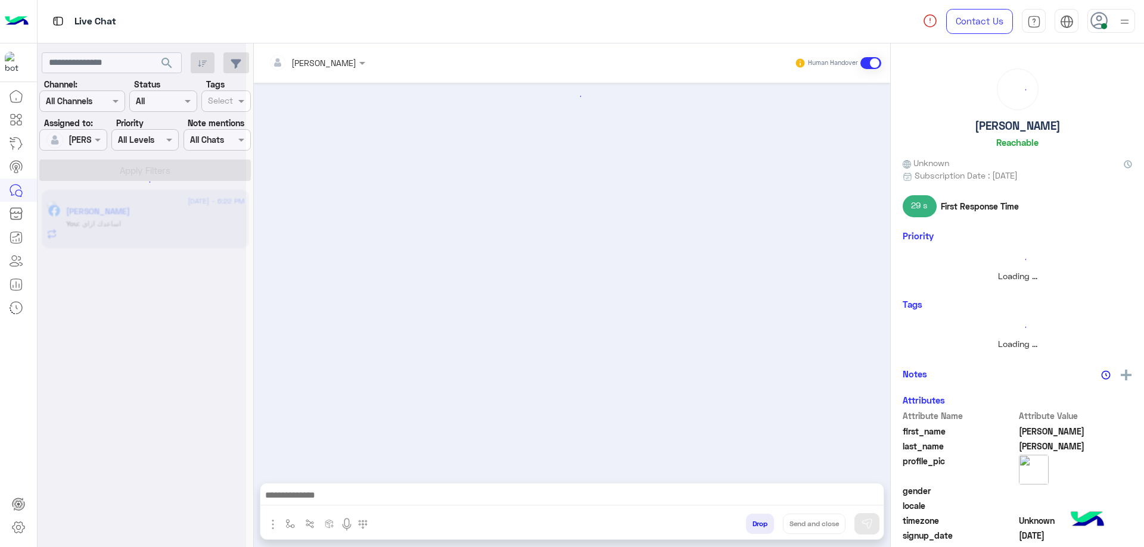
click at [1099, 21] on use at bounding box center [1098, 20] width 17 height 17
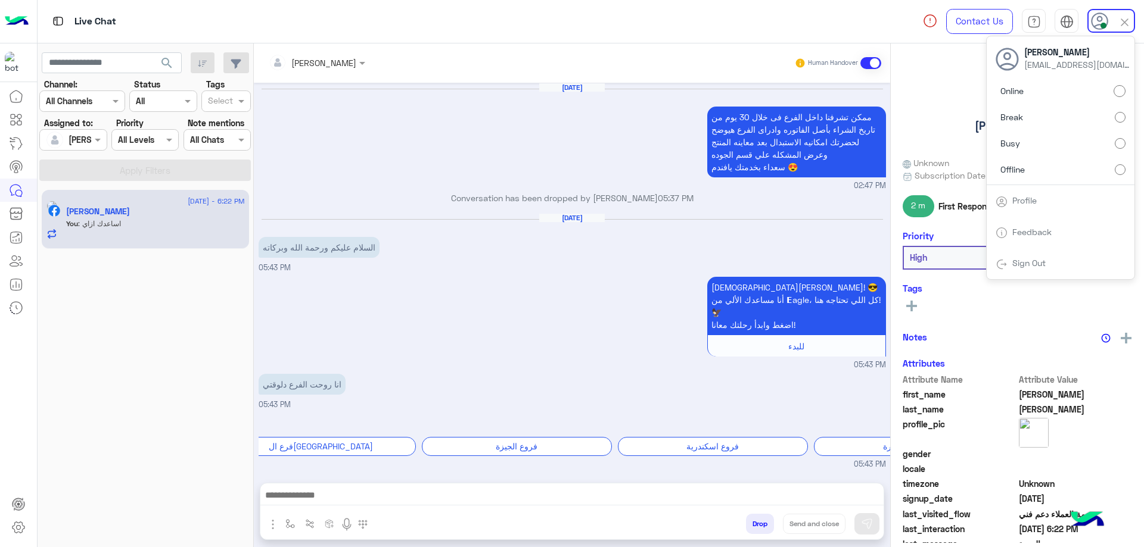
scroll to position [848, 0]
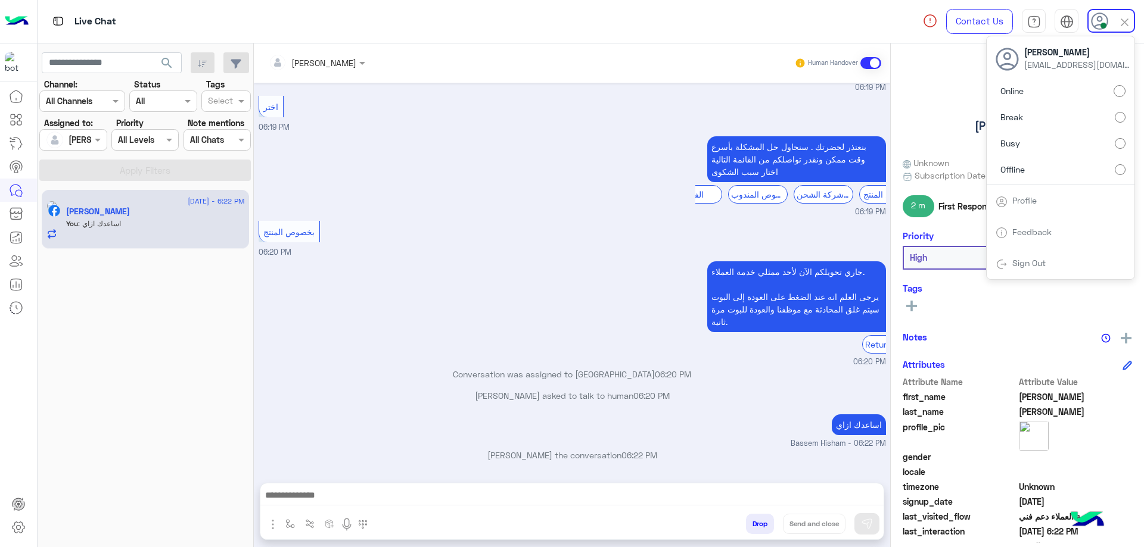
click at [757, 531] on button "Drop" at bounding box center [760, 524] width 28 height 20
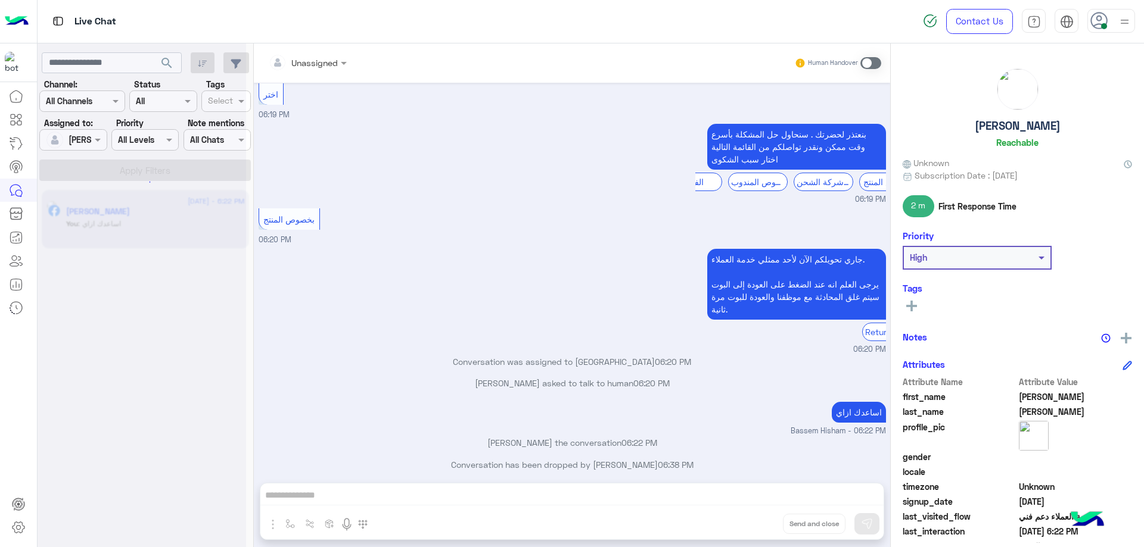
scroll to position [870, 0]
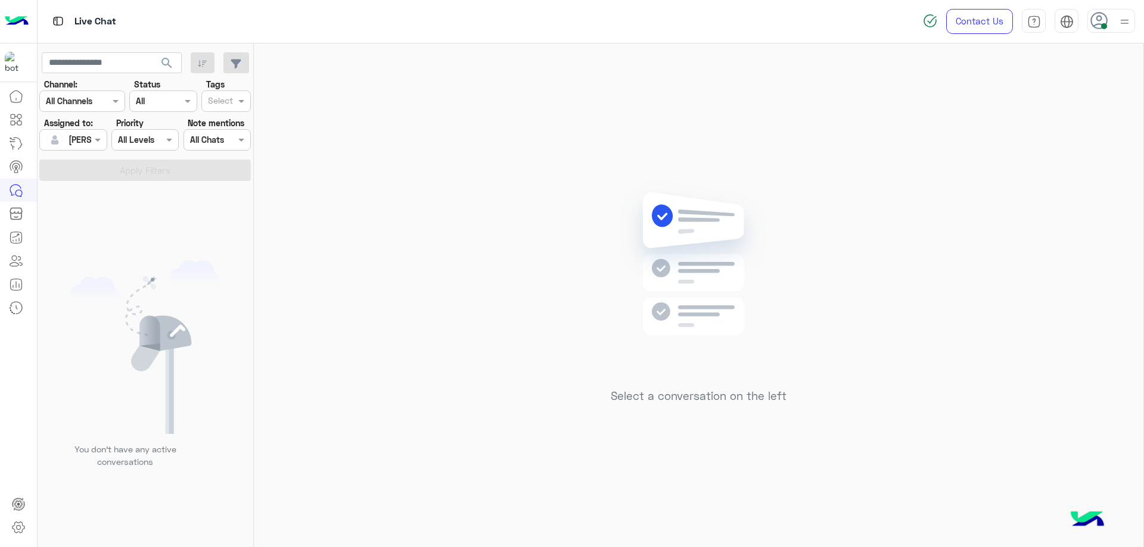
click at [1112, 19] on div at bounding box center [1111, 21] width 48 height 24
click at [1079, 175] on label "Offline" at bounding box center [1060, 168] width 130 height 21
